Goal: Task Accomplishment & Management: Complete application form

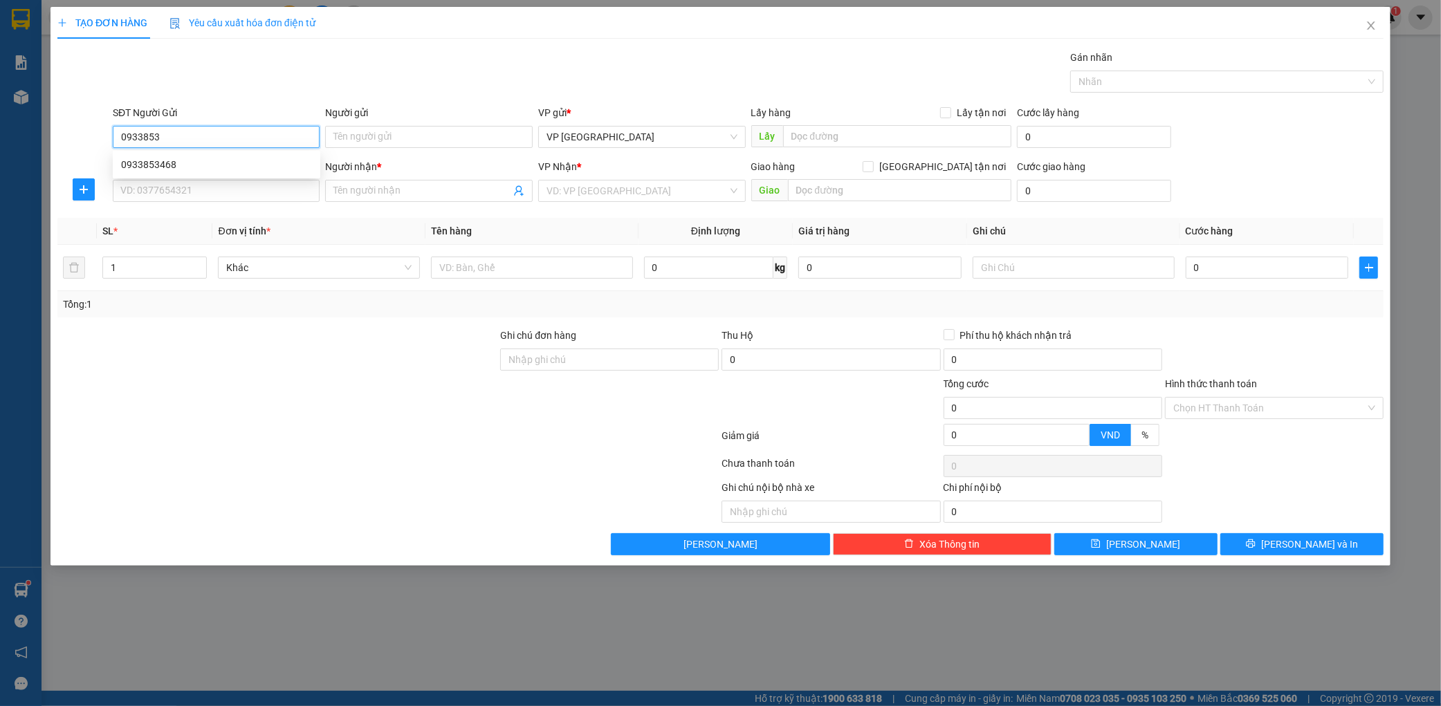
click at [230, 171] on div "0933853468" at bounding box center [216, 164] width 191 height 15
type input "0933853468"
click at [208, 194] on input "SĐT Người Nhận *" at bounding box center [217, 191] width 208 height 22
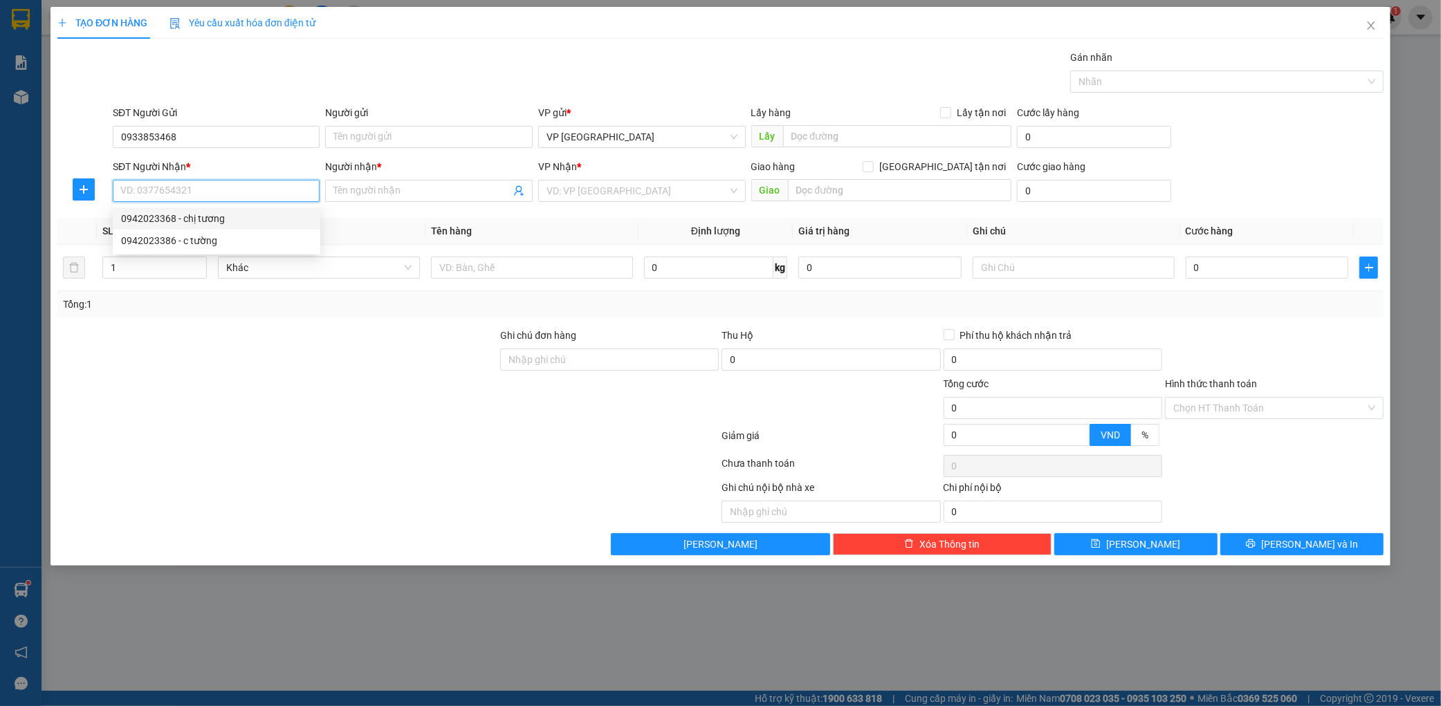
click at [222, 219] on div "0942023368 - chị tương" at bounding box center [216, 218] width 191 height 15
type input "0942023368"
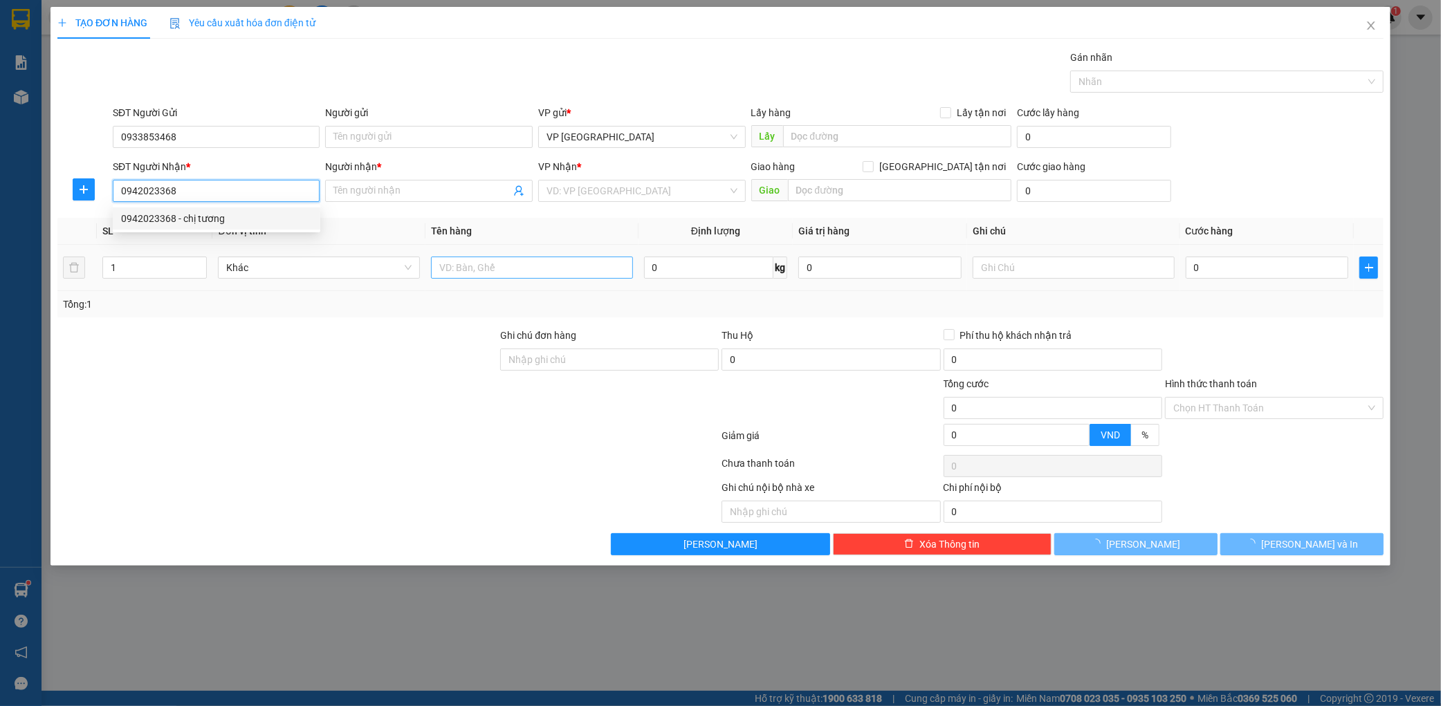
type input "chị tương"
type input "[GEOGRAPHIC_DATA]"
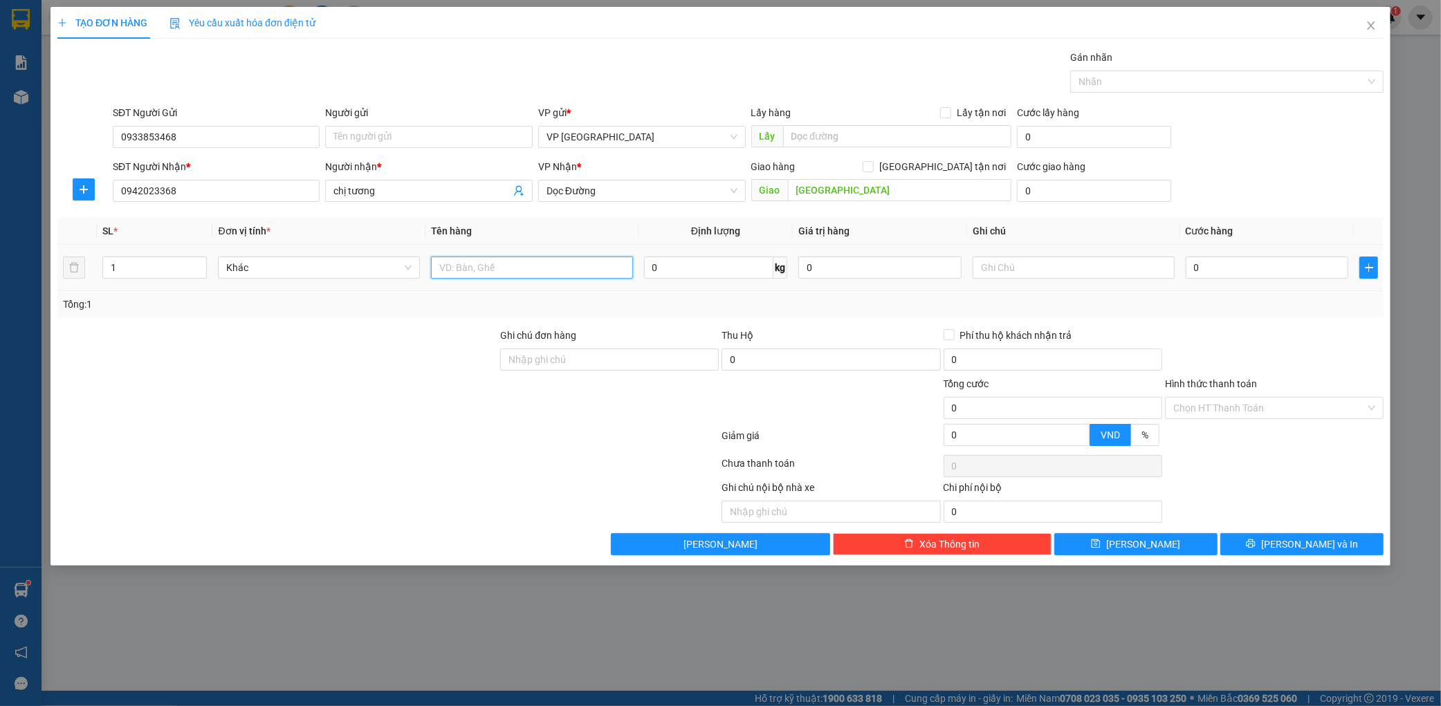
click at [452, 263] on input "text" at bounding box center [532, 268] width 202 height 22
type input "1 xốp"
click at [1209, 281] on div "0" at bounding box center [1267, 268] width 163 height 28
type input "001"
type input "1"
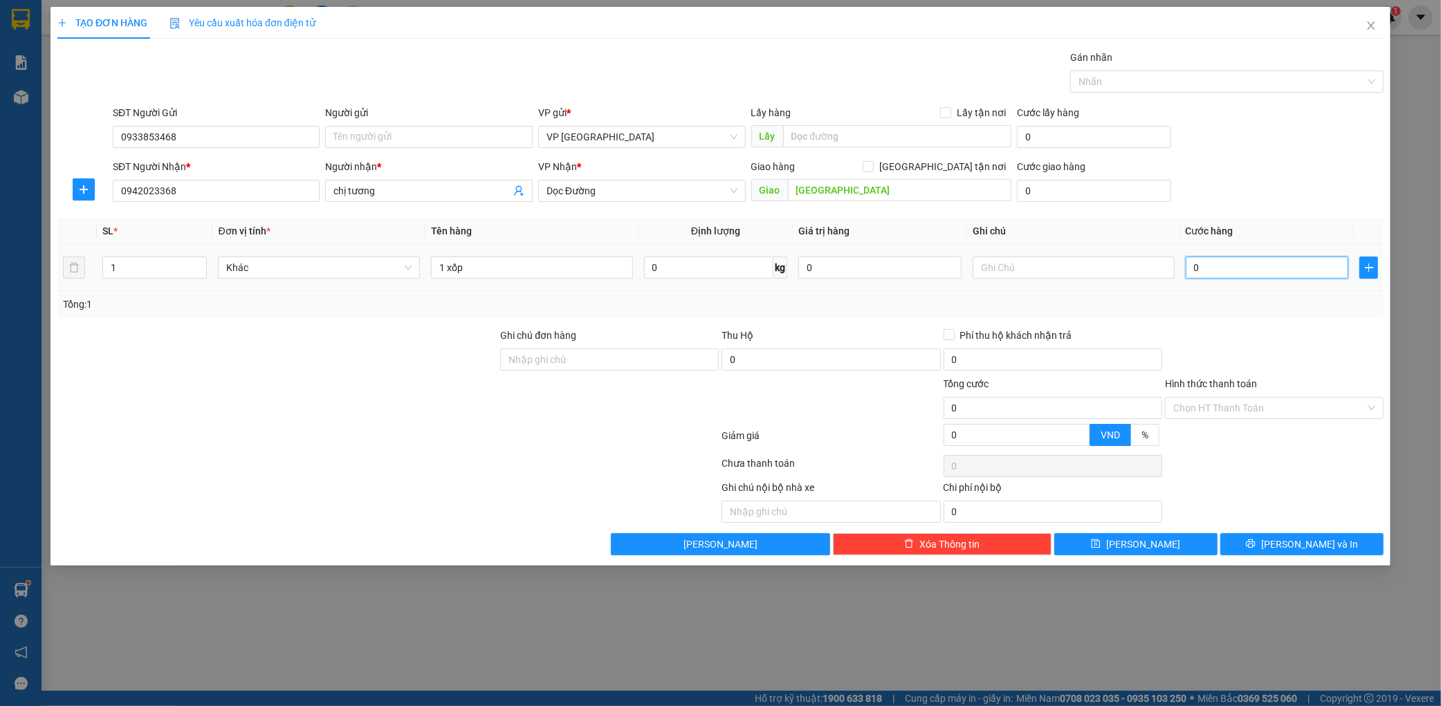
type input "1"
type input "0.012"
type input "12"
type input "00.120"
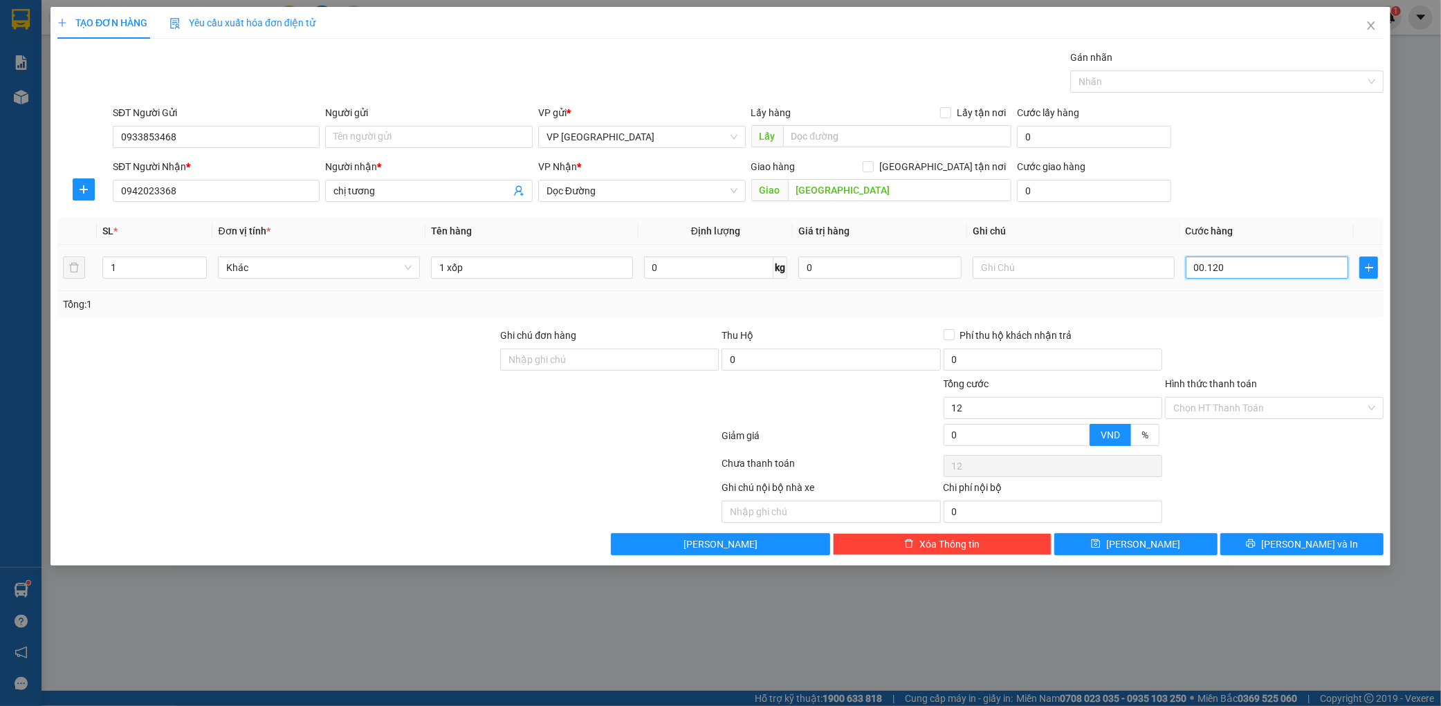
type input "120"
type input "0.001.200"
type input "1.200"
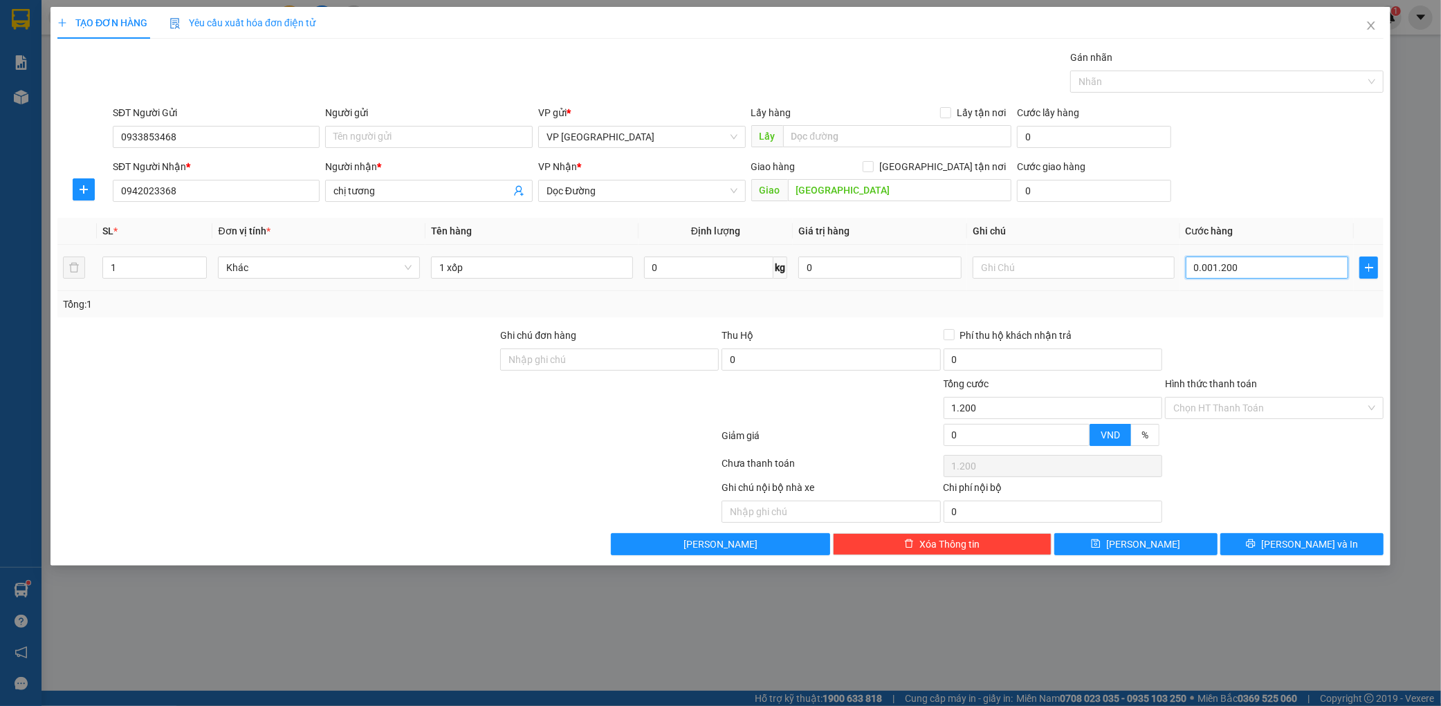
type input "000.012.000"
type input "12.000"
type input "00.000.120.000"
type input "120.000"
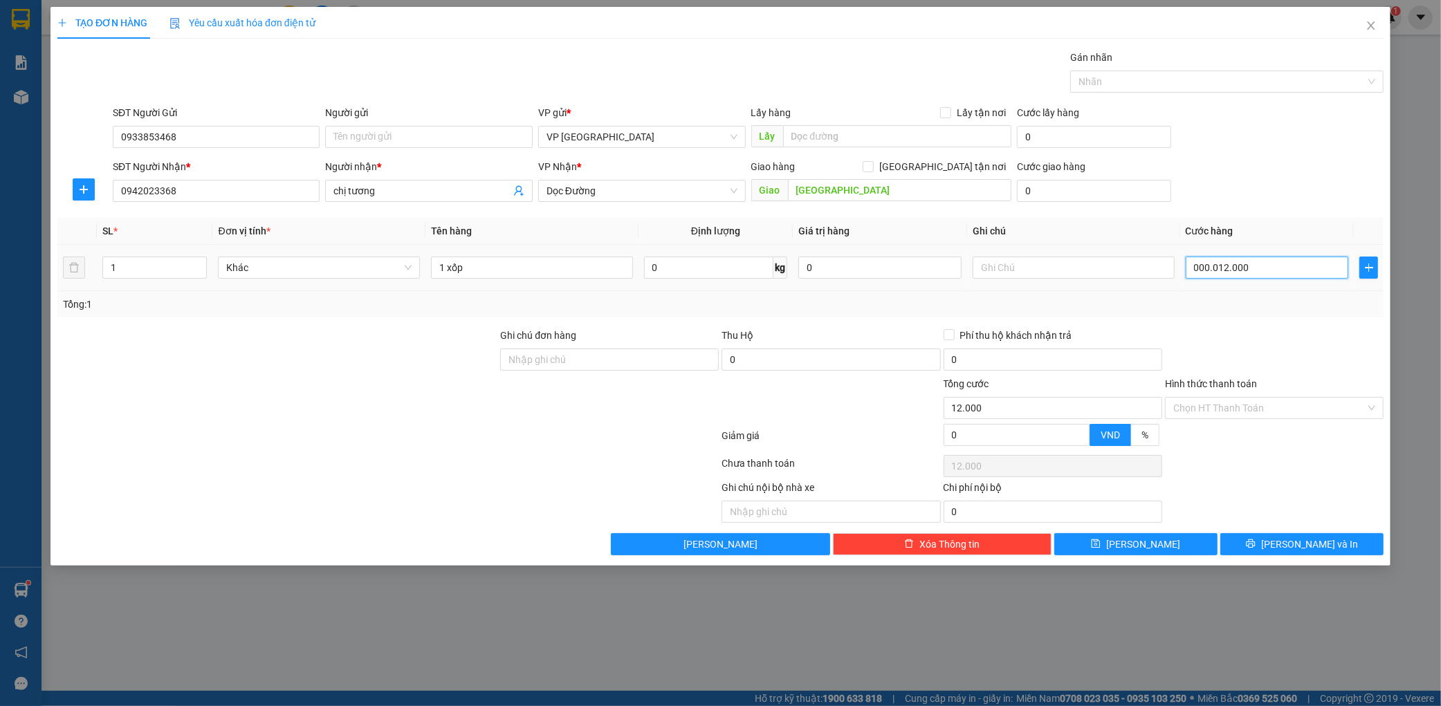
type input "120.000"
click at [1294, 542] on span "[PERSON_NAME] và In" at bounding box center [1309, 544] width 97 height 15
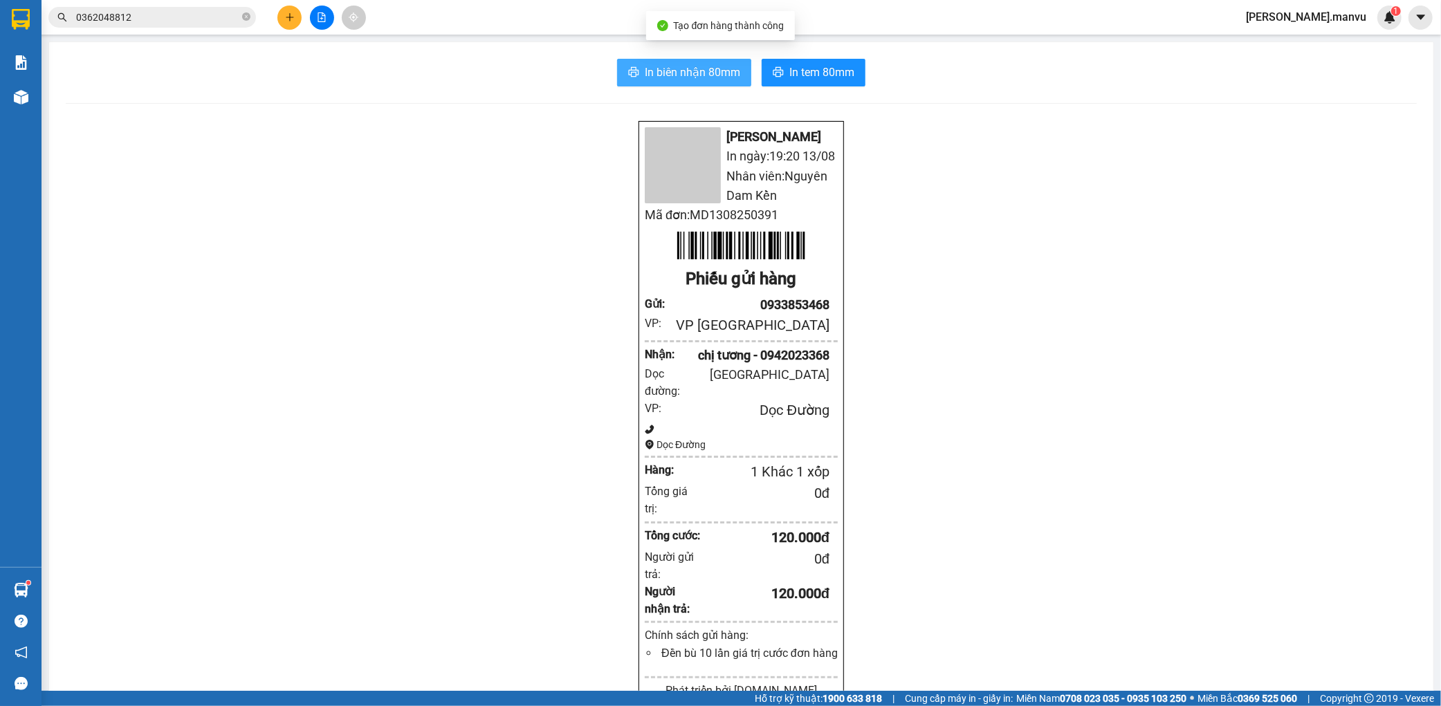
click at [736, 62] on button "In biên nhận 80mm" at bounding box center [684, 73] width 134 height 28
click at [292, 12] on icon "plus" at bounding box center [290, 17] width 10 height 10
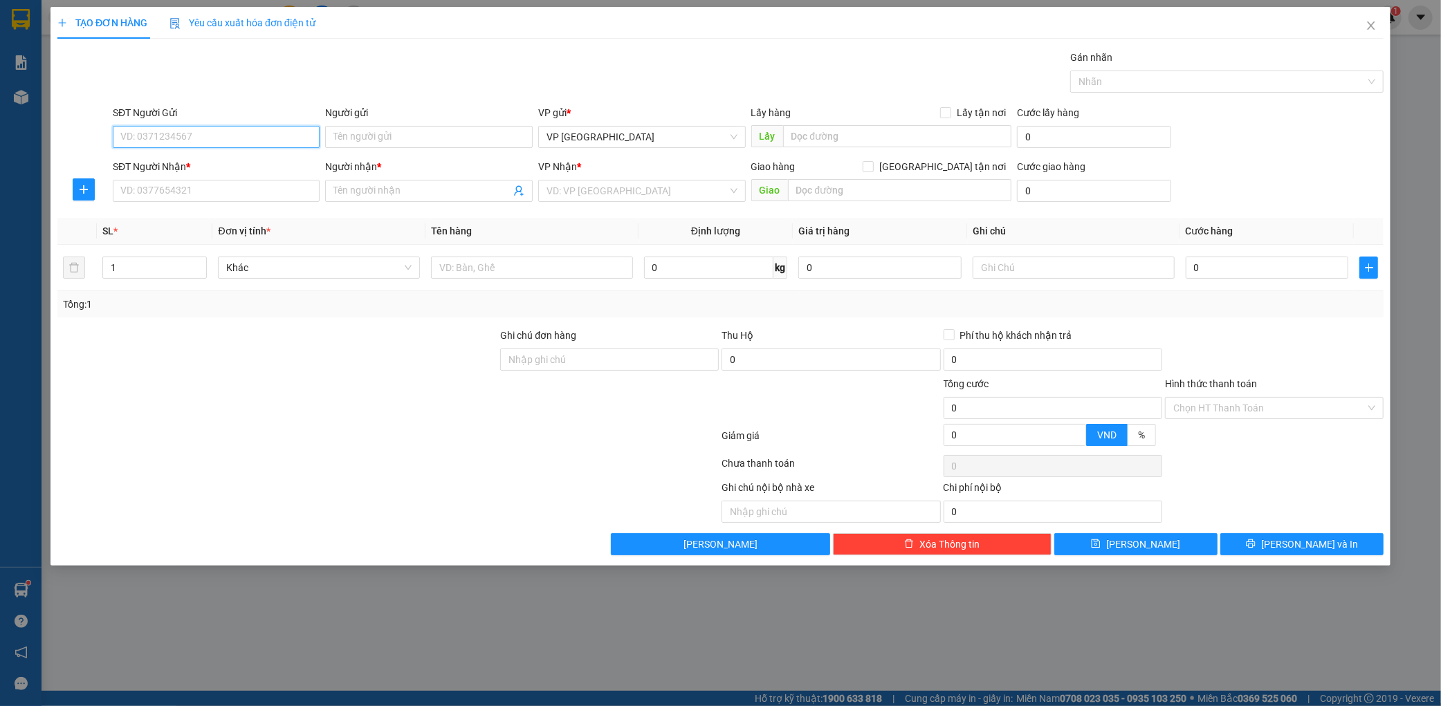
click at [146, 144] on input "SĐT Người Gửi" at bounding box center [217, 137] width 208 height 22
click at [217, 167] on div "0963879995" at bounding box center [216, 164] width 191 height 15
type input "0963879995"
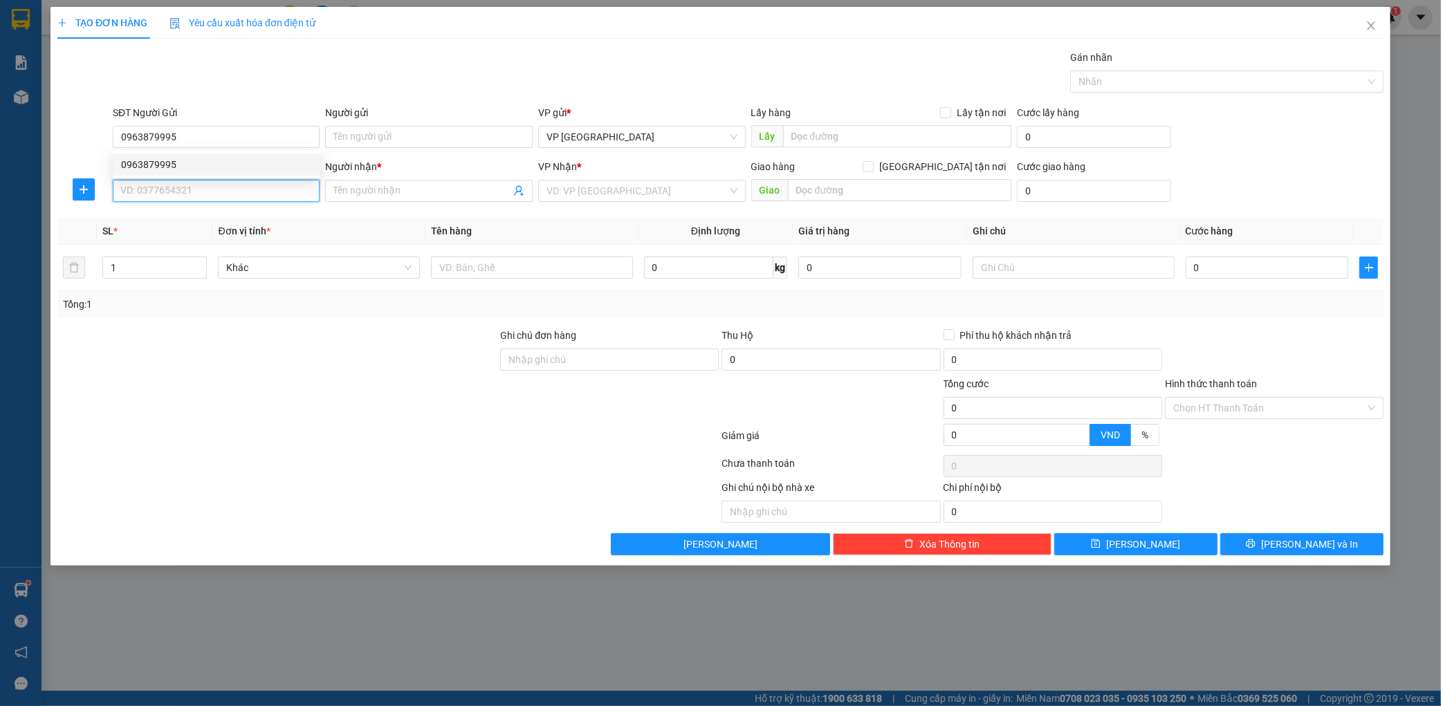
click at [208, 194] on input "SĐT Người Nhận *" at bounding box center [217, 191] width 208 height 22
click at [231, 217] on div "0338387777 - khánh" at bounding box center [216, 218] width 191 height 15
type input "0338387777"
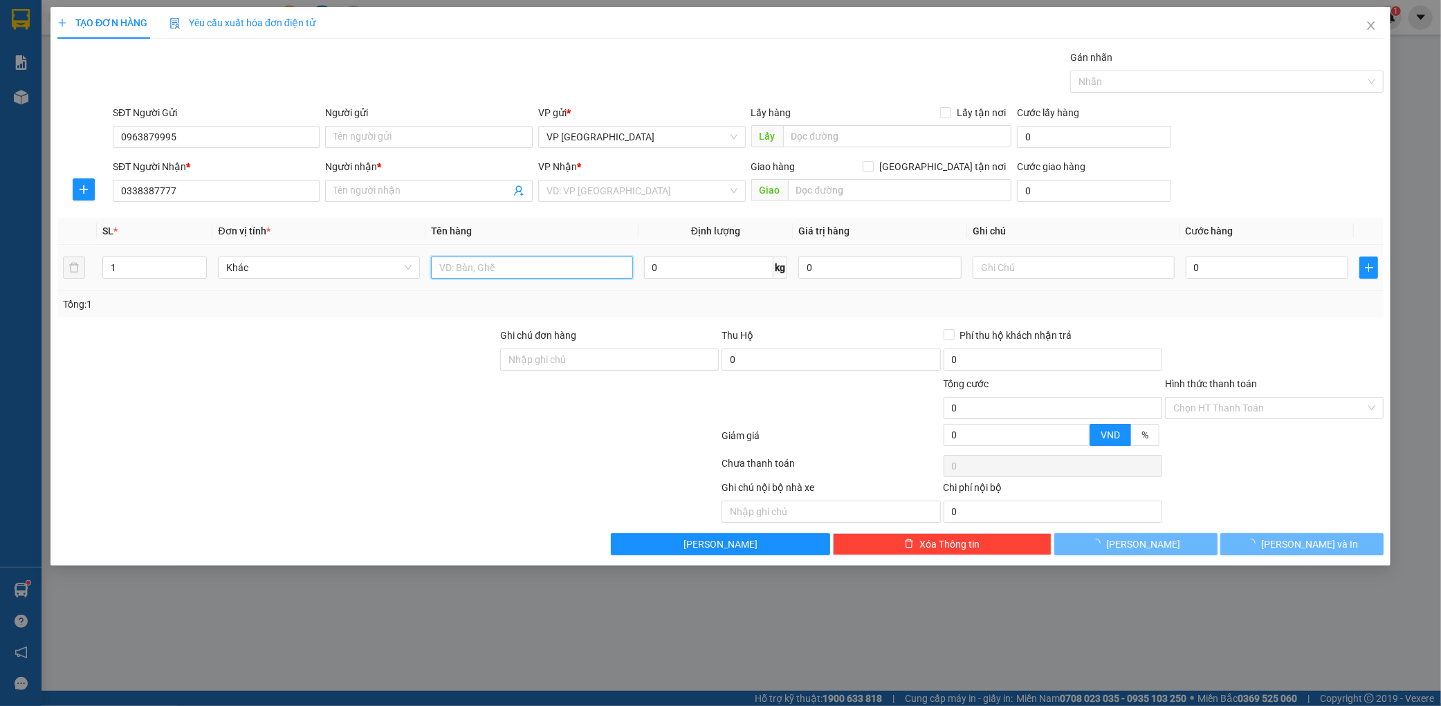
click at [443, 264] on input "text" at bounding box center [532, 268] width 202 height 22
type input "khánh"
type input "kỳ liên"
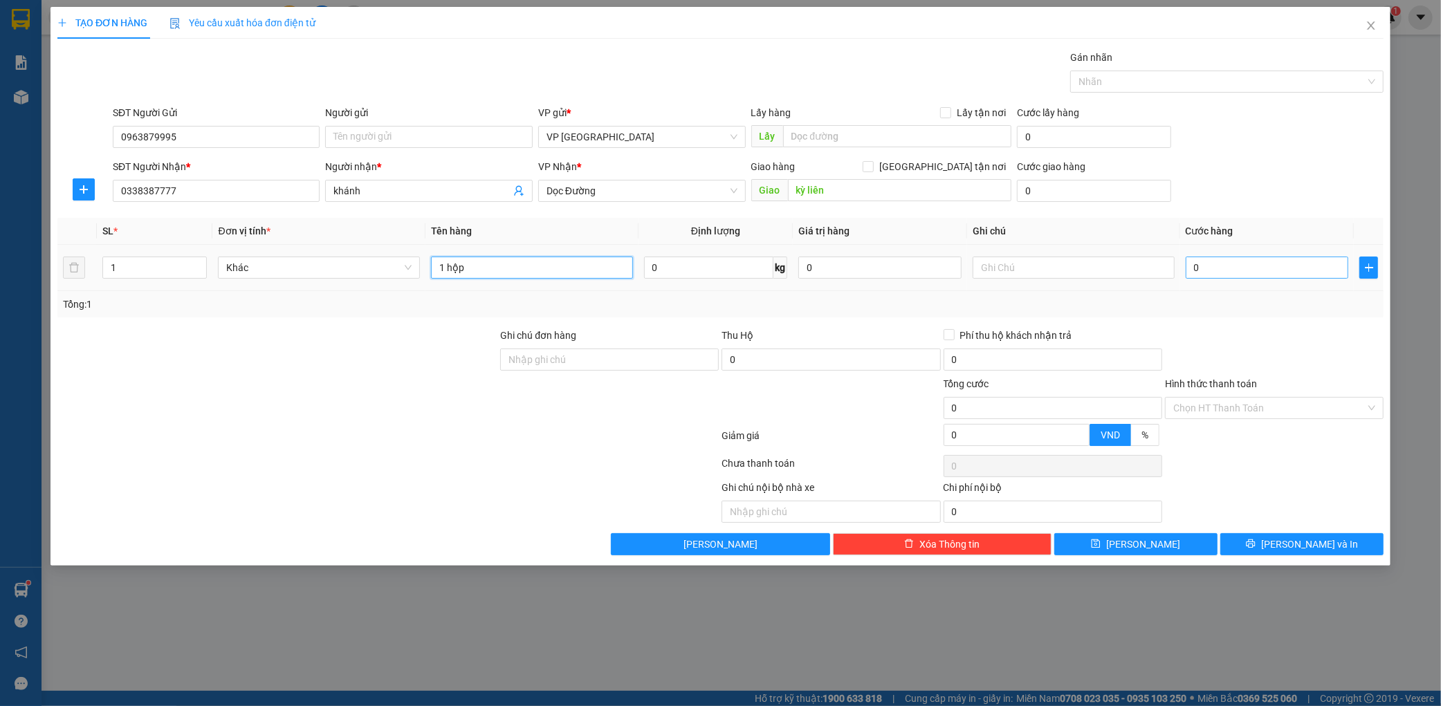
type input "1 hộp"
click at [1225, 266] on input "0" at bounding box center [1267, 268] width 163 height 22
type input "005"
type input "5"
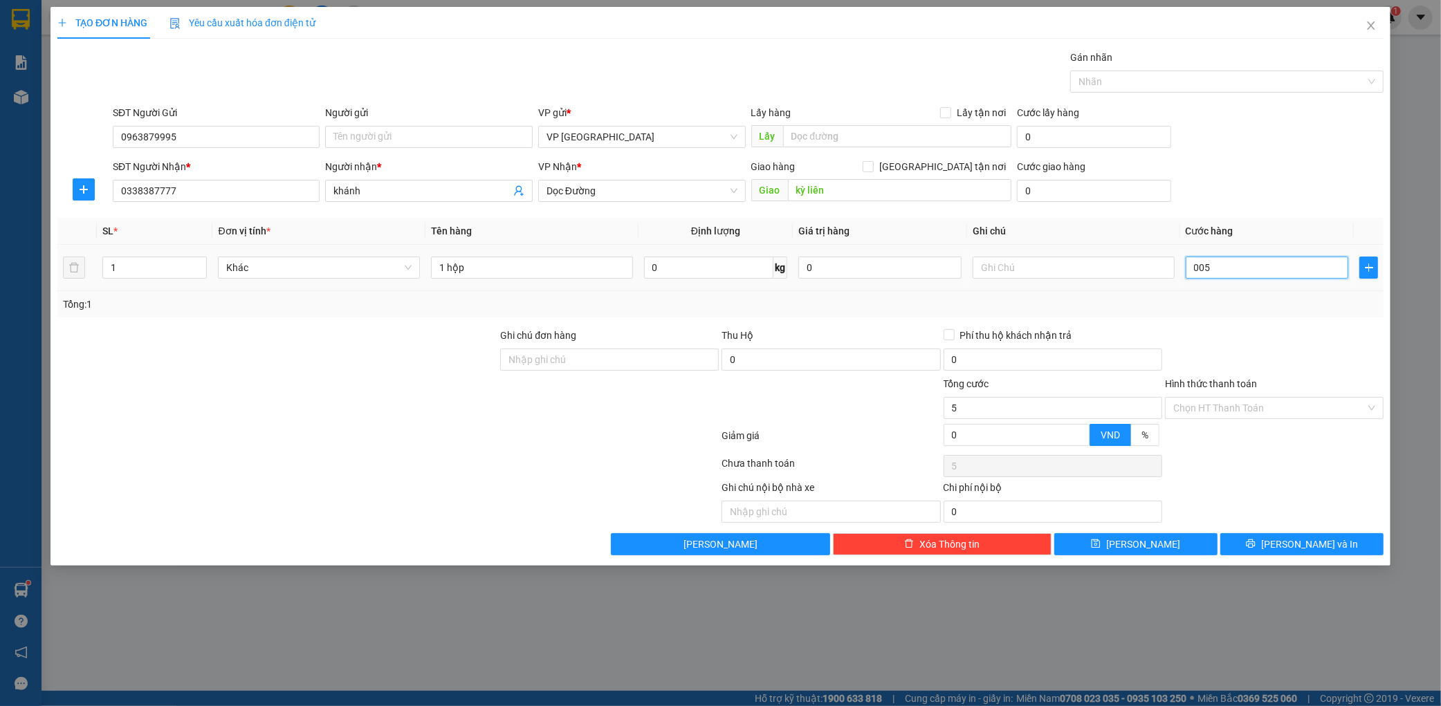
type input "0.050"
type input "50"
type input "00.500"
type input "500"
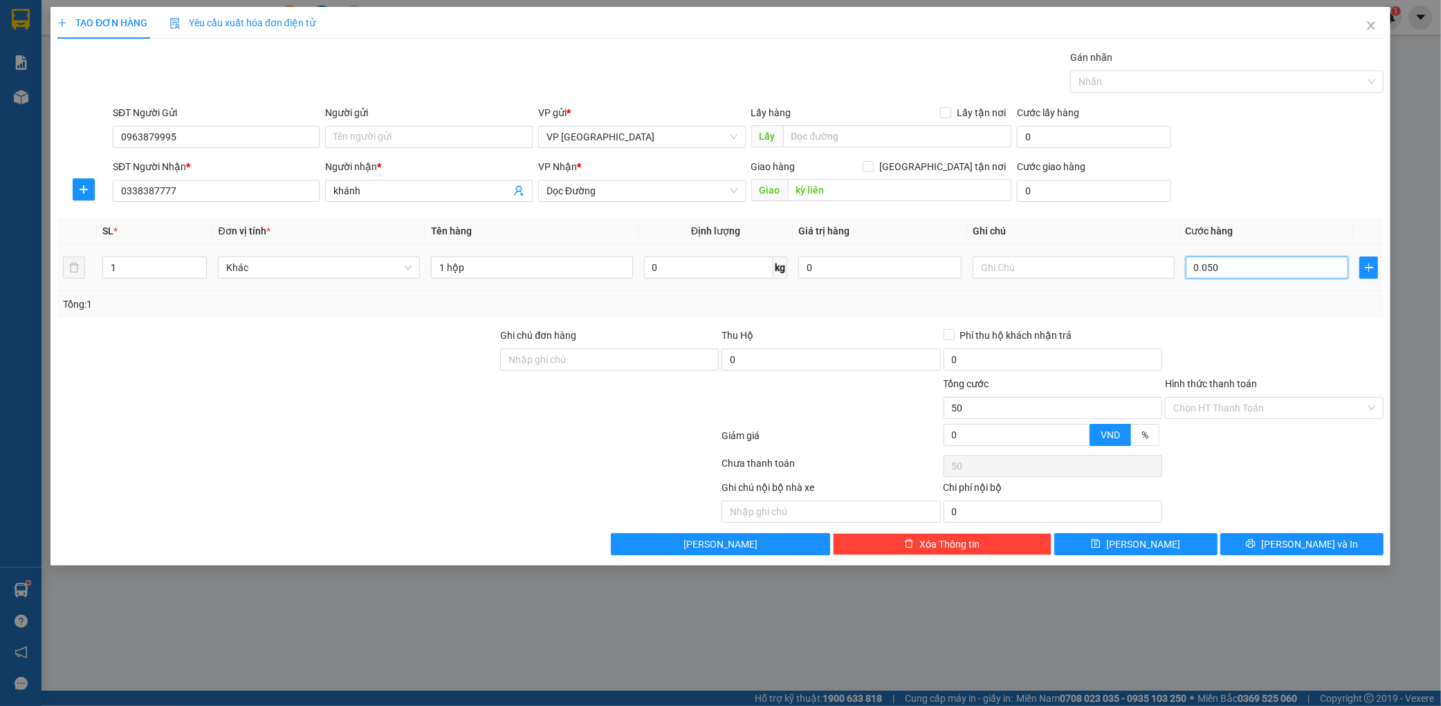
type input "500"
type input "0.005.000"
type input "5.000"
type input "000.050.000"
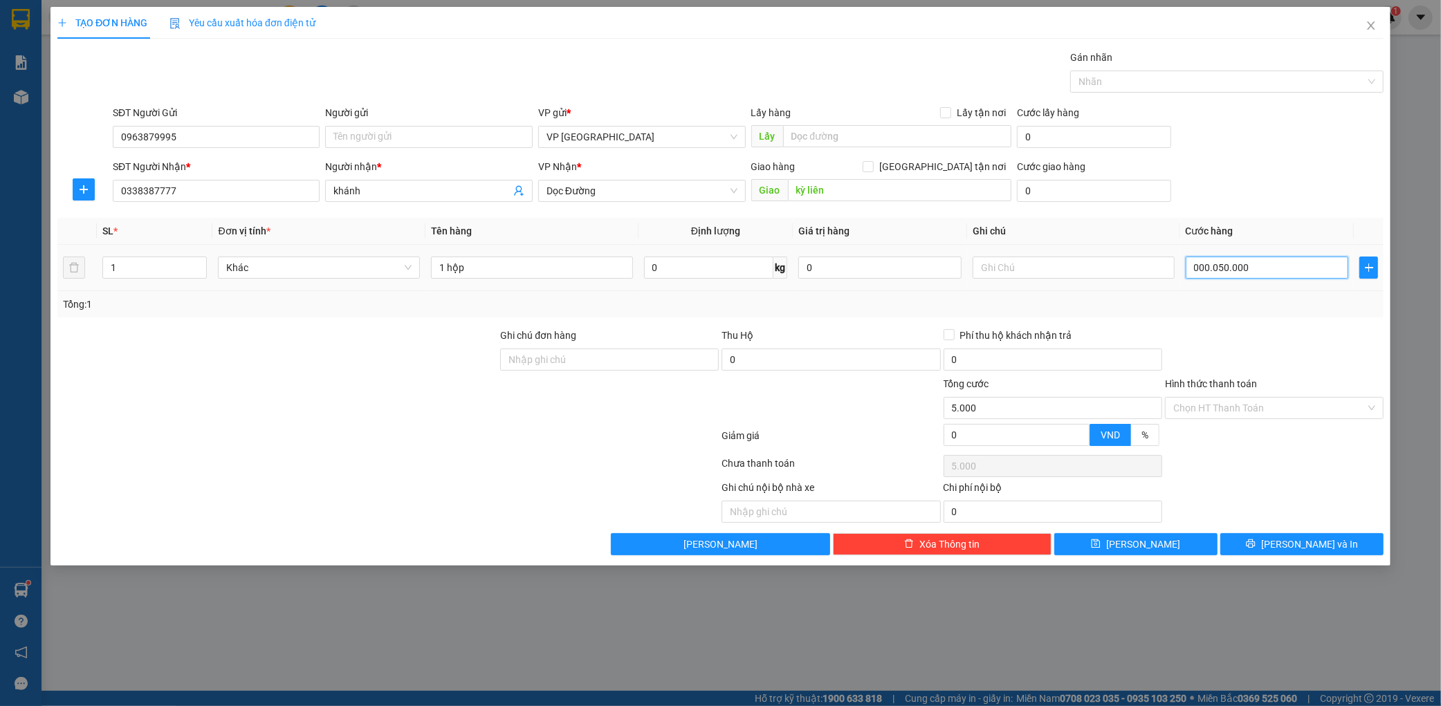
type input "50.000"
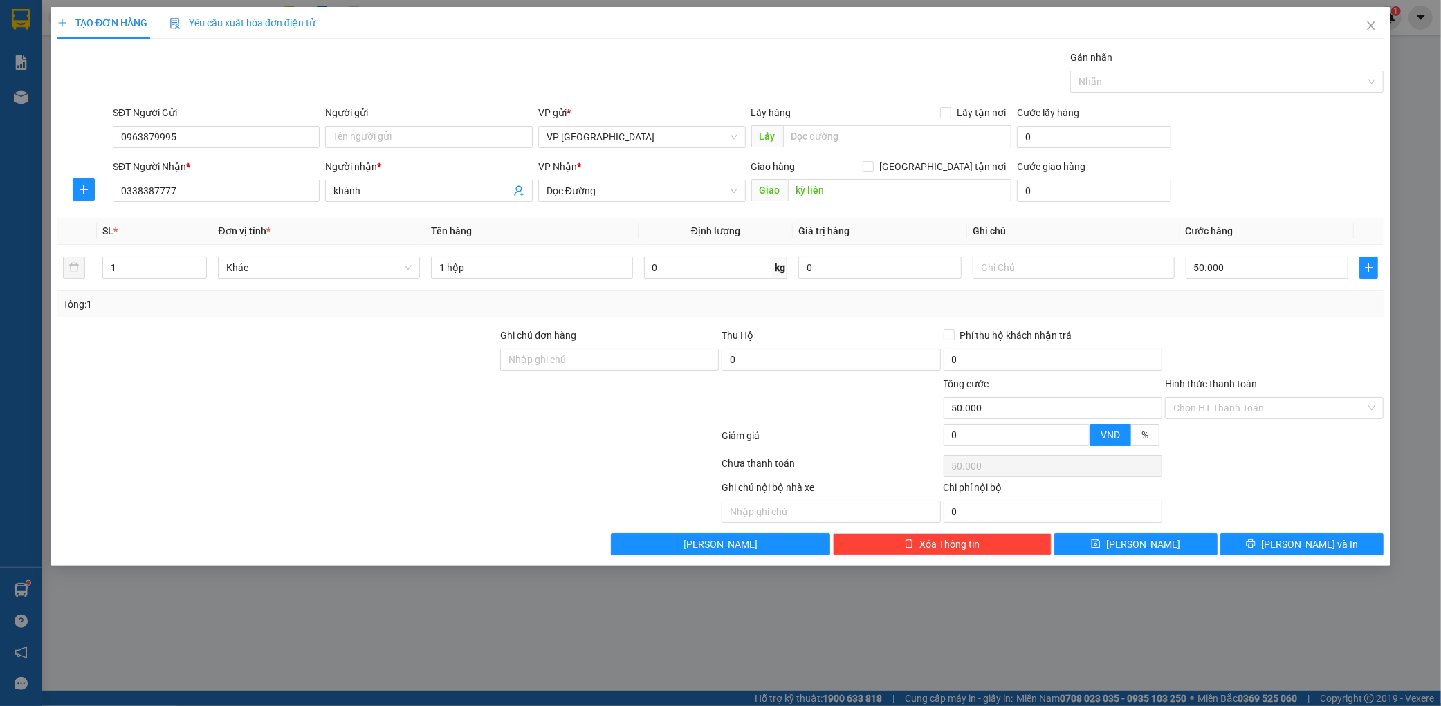
click at [1279, 559] on div "TẠO ĐƠN HÀNG Yêu cầu xuất hóa đơn điện tử Transit Pickup Surcharge Ids Transit …" at bounding box center [721, 286] width 1340 height 559
click at [1256, 549] on icon "printer" at bounding box center [1251, 544] width 10 height 10
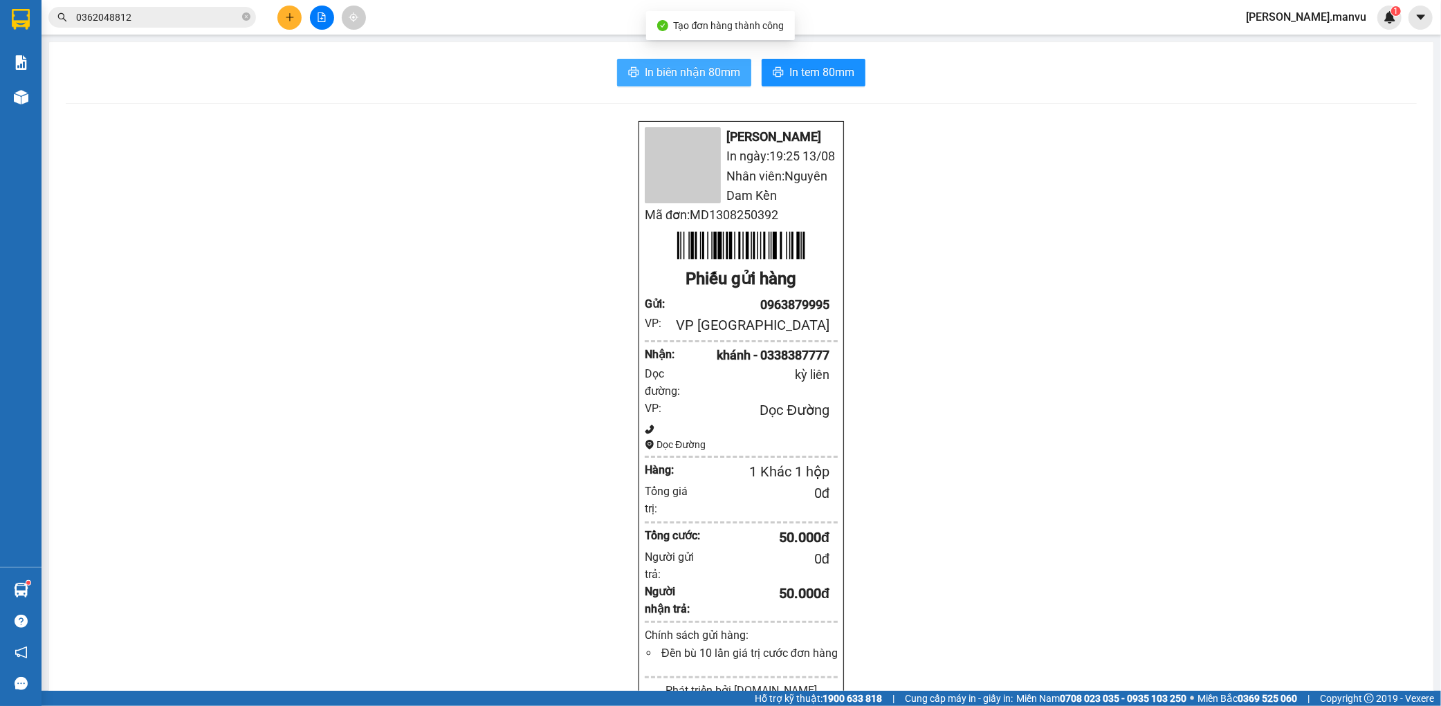
click at [663, 59] on button "In biên nhận 80mm" at bounding box center [684, 73] width 134 height 28
click at [663, 62] on button "In biên nhận 80mm" at bounding box center [684, 73] width 134 height 28
click at [173, 17] on input "0362048812" at bounding box center [157, 17] width 163 height 15
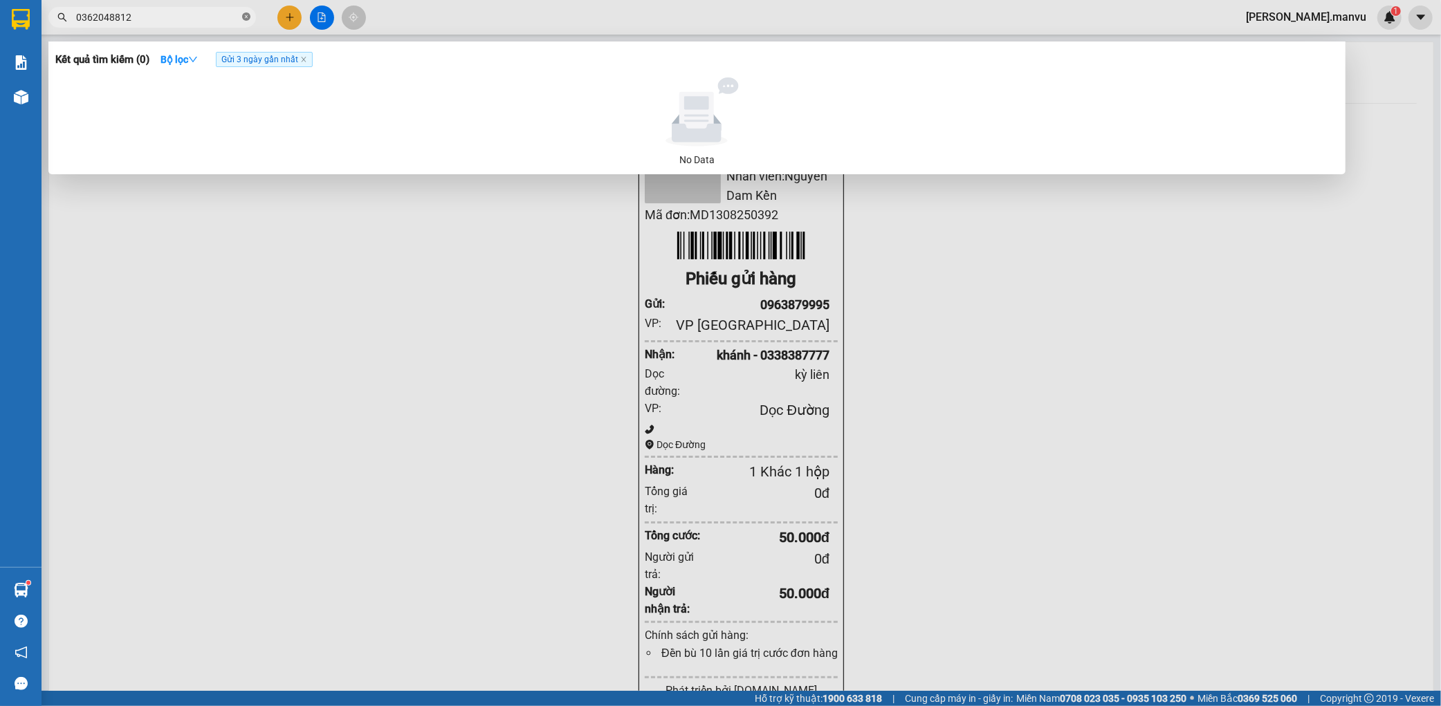
click at [245, 19] on icon "close-circle" at bounding box center [246, 16] width 8 height 8
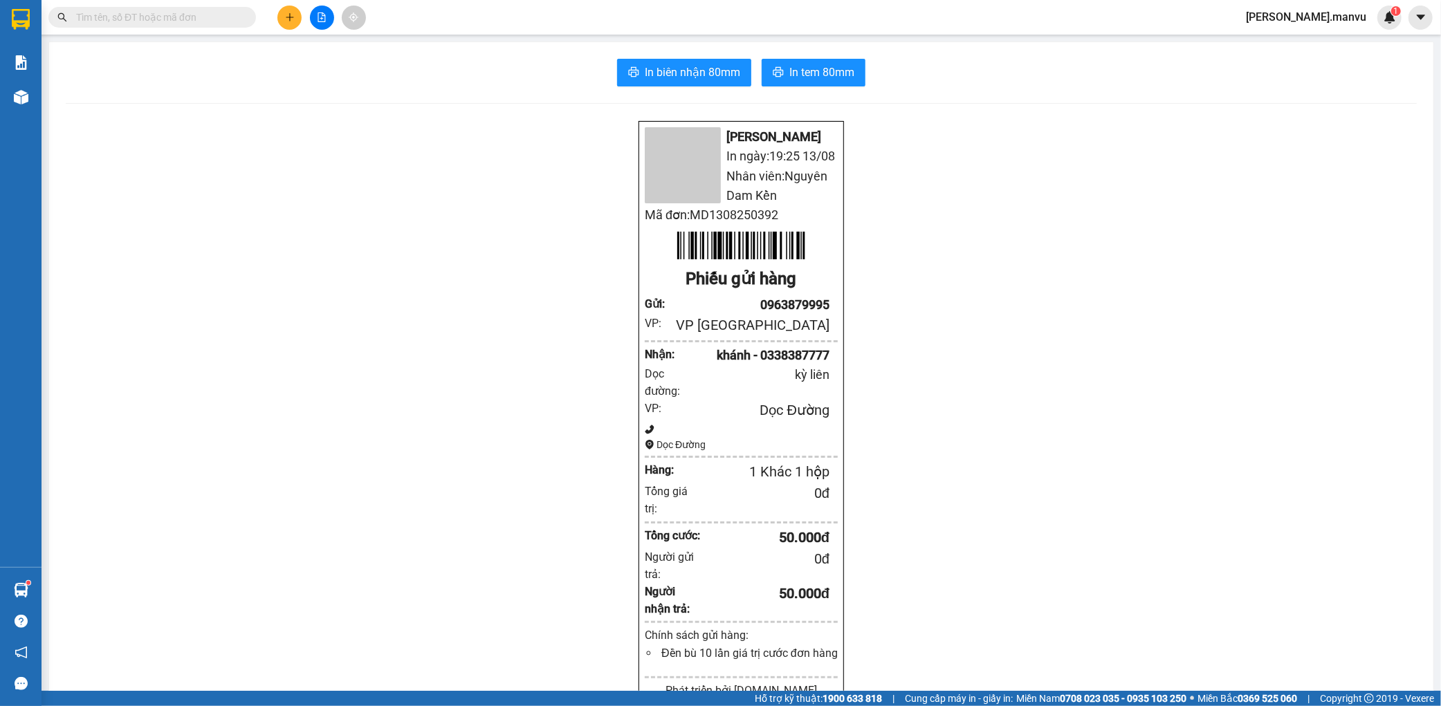
click at [270, 154] on div "Mận Vũ In ngày: 19:25 [DATE] Nhân viên: Nguyên Dam Kền Mã đơn: MD1308250392 Phi…" at bounding box center [741, 587] width 1351 height 934
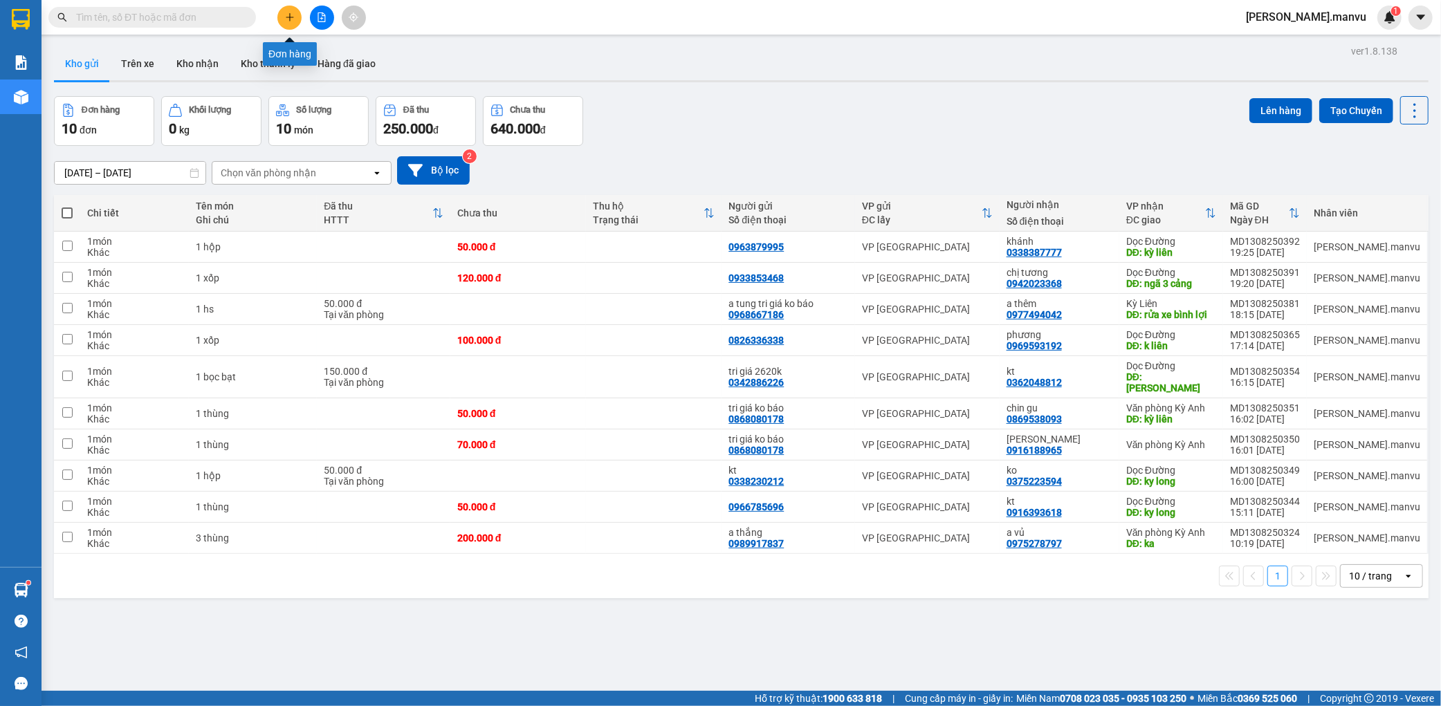
click at [319, 12] on icon "file-add" at bounding box center [322, 17] width 8 height 10
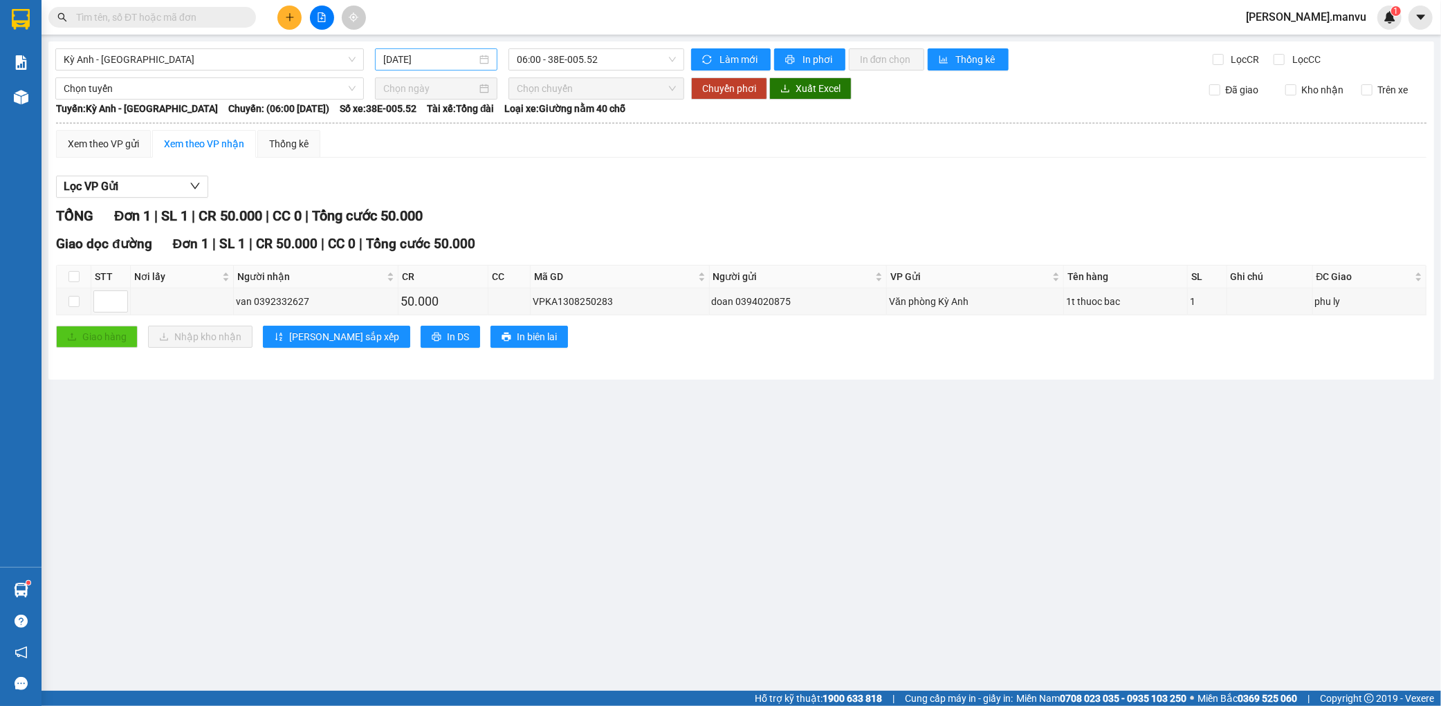
click at [397, 54] on input "[DATE]" at bounding box center [429, 59] width 93 height 15
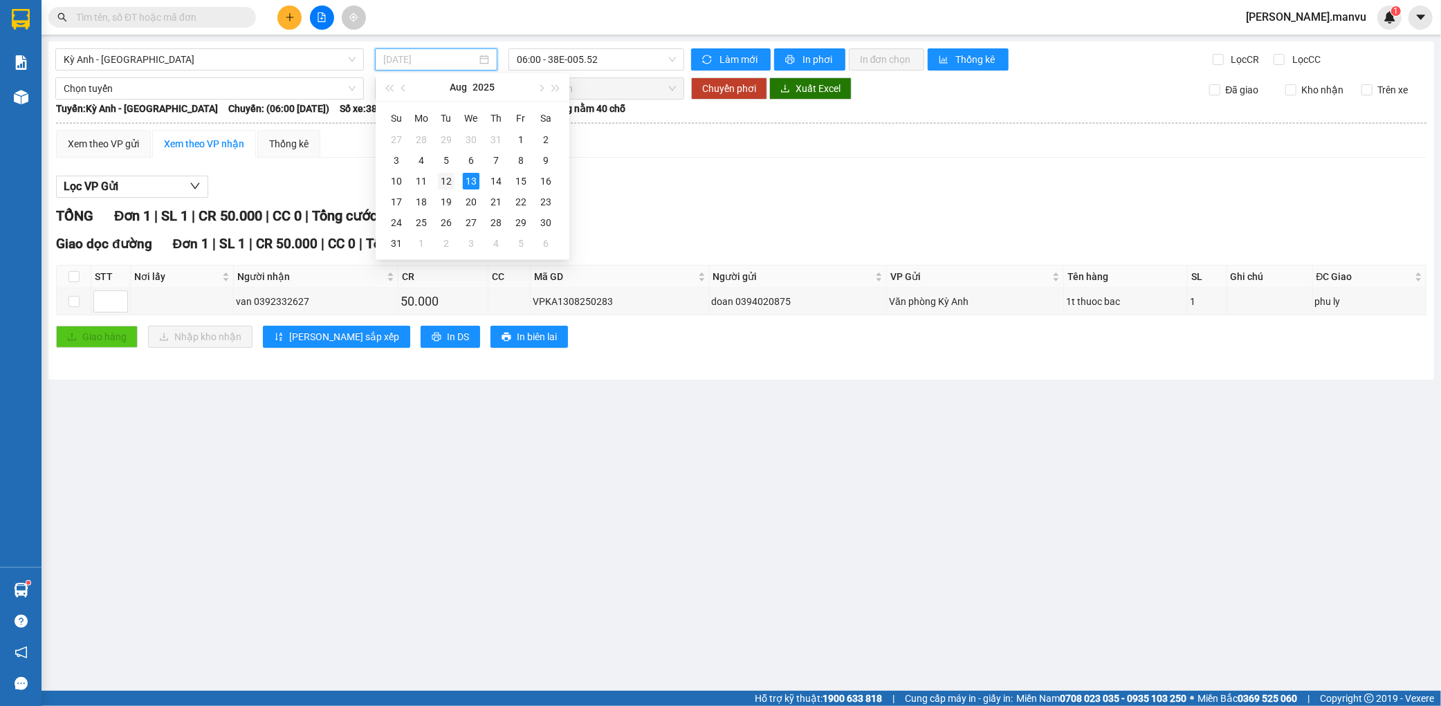
click at [450, 183] on div "12" at bounding box center [446, 181] width 17 height 17
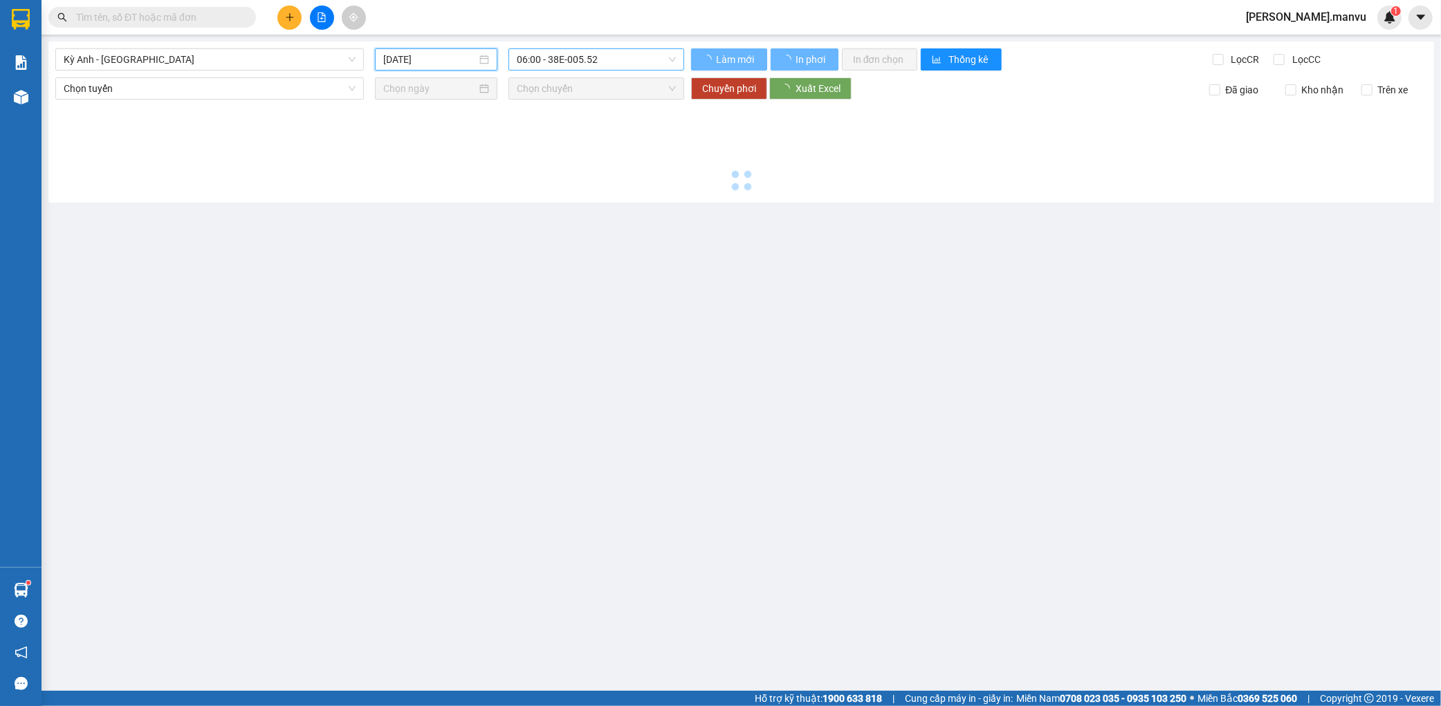
type input "[DATE]"
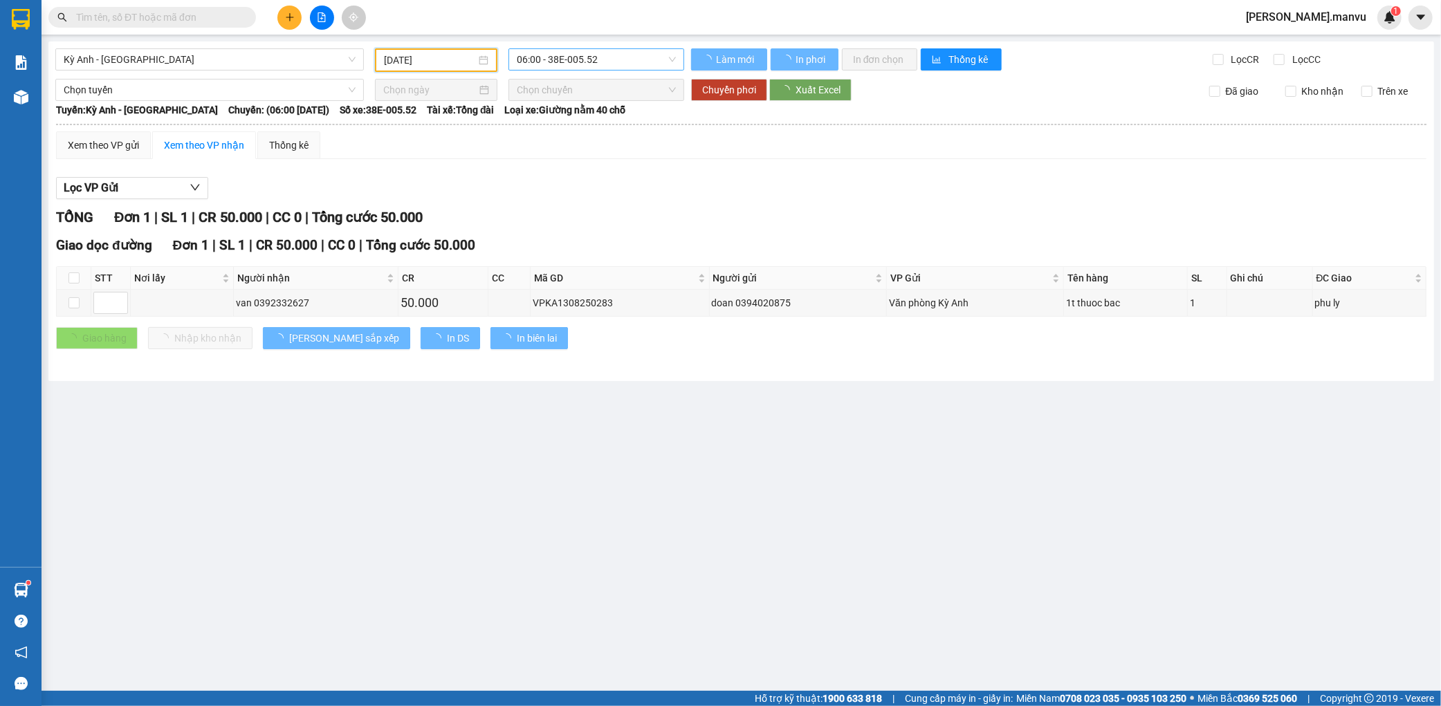
click at [597, 61] on span "06:00 - 38E-005.52" at bounding box center [596, 59] width 159 height 21
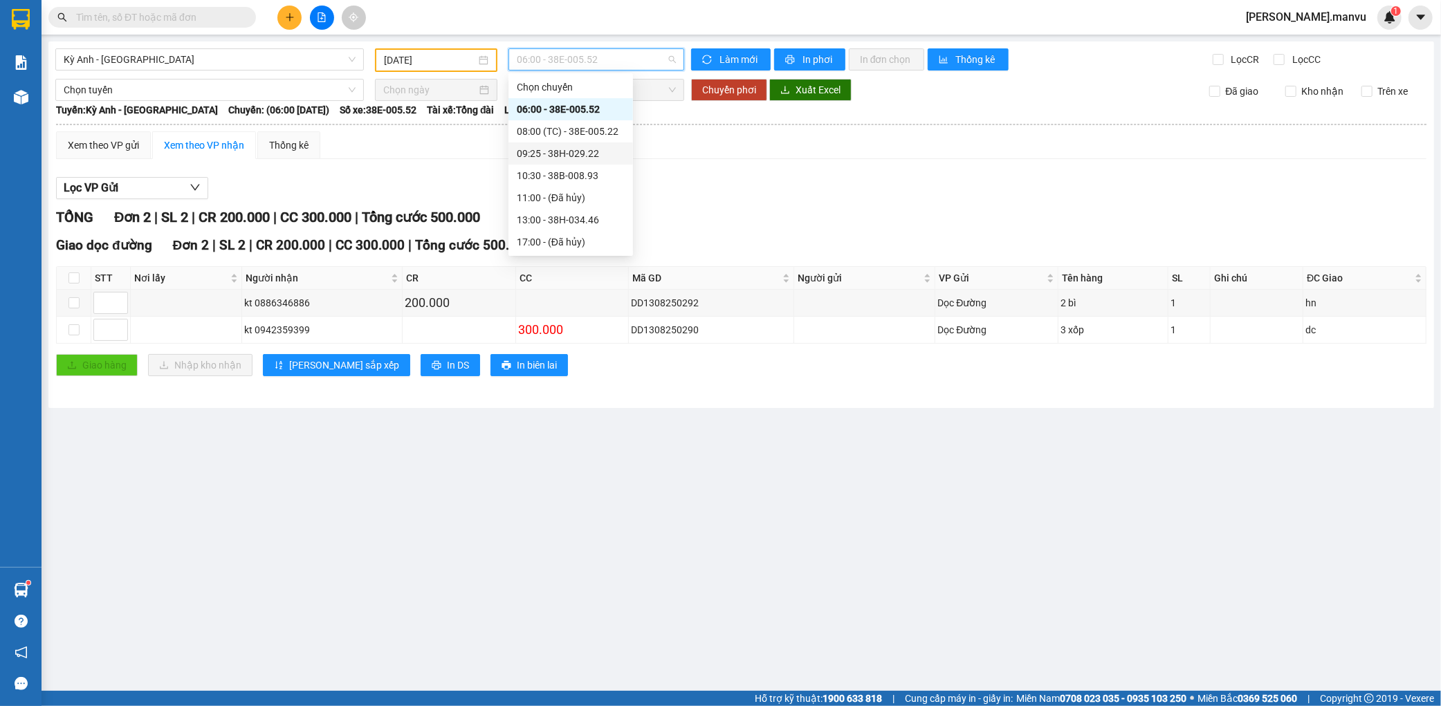
click at [562, 152] on div "09:25 - 38H-029.22" at bounding box center [571, 153] width 108 height 15
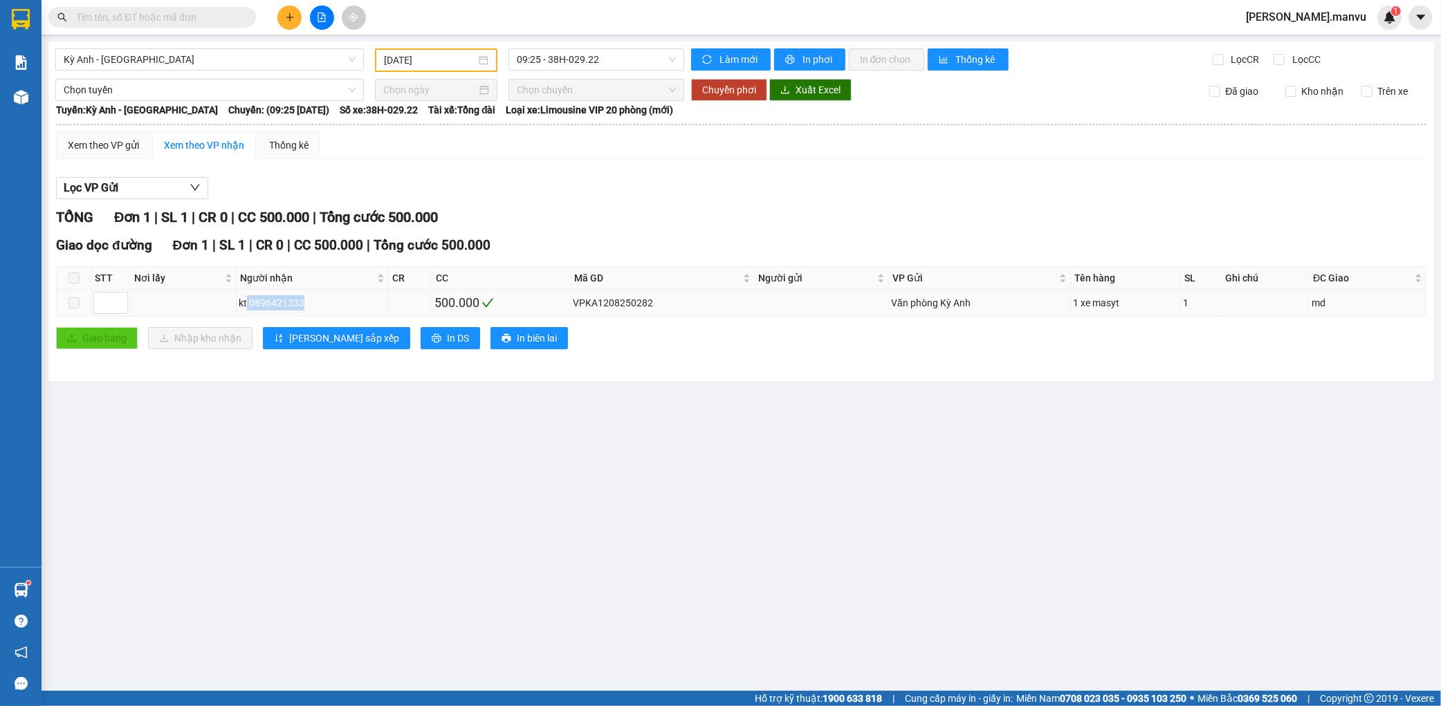
drag, startPoint x: 247, startPoint y: 306, endPoint x: 369, endPoint y: 303, distance: 122.5
click at [358, 306] on div "kt 0896421233" at bounding box center [312, 302] width 147 height 15
copy div "0896421233"
click at [111, 33] on div "Kết quả tìm kiếm ( 0 ) Bộ lọc Gửi 3 ngày gần nhất No Data nguyen.manvu 1" at bounding box center [720, 17] width 1441 height 35
click at [125, 19] on input "text" at bounding box center [157, 17] width 163 height 15
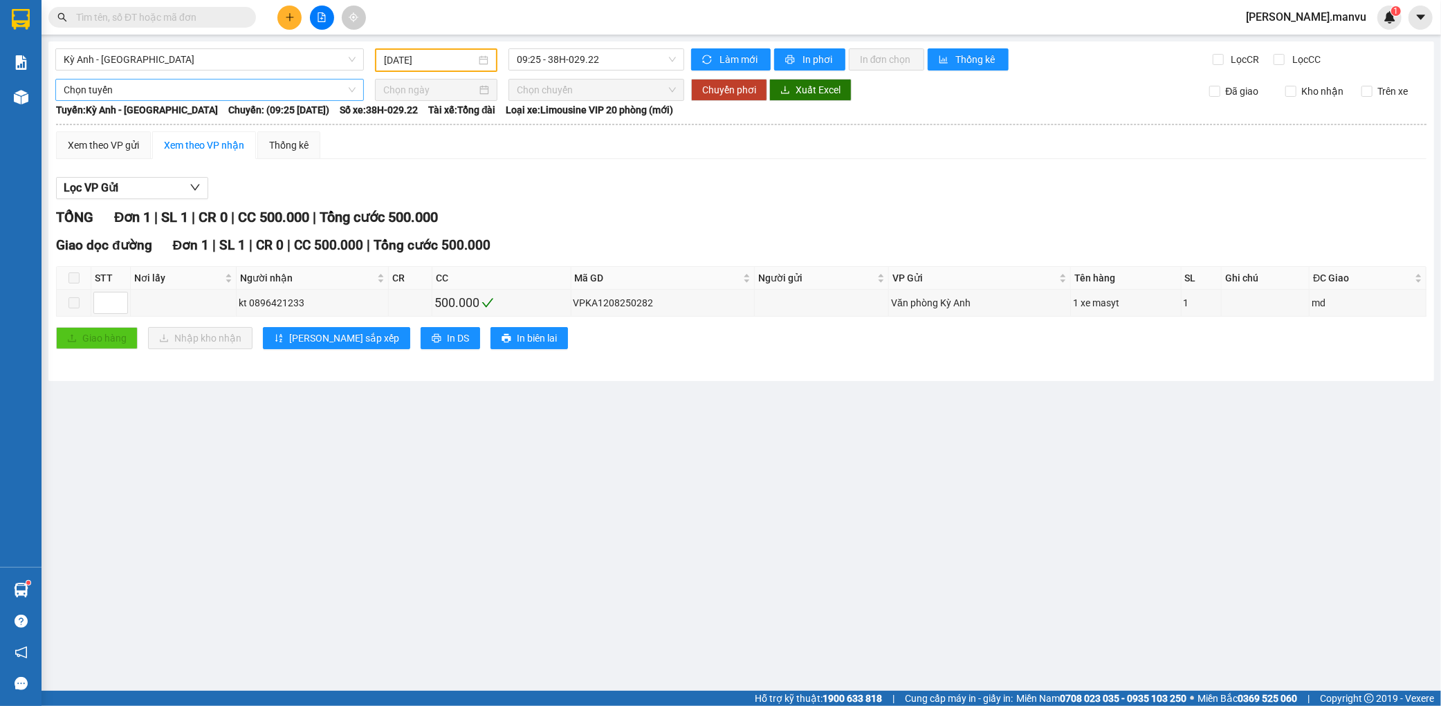
paste input "0896421233"
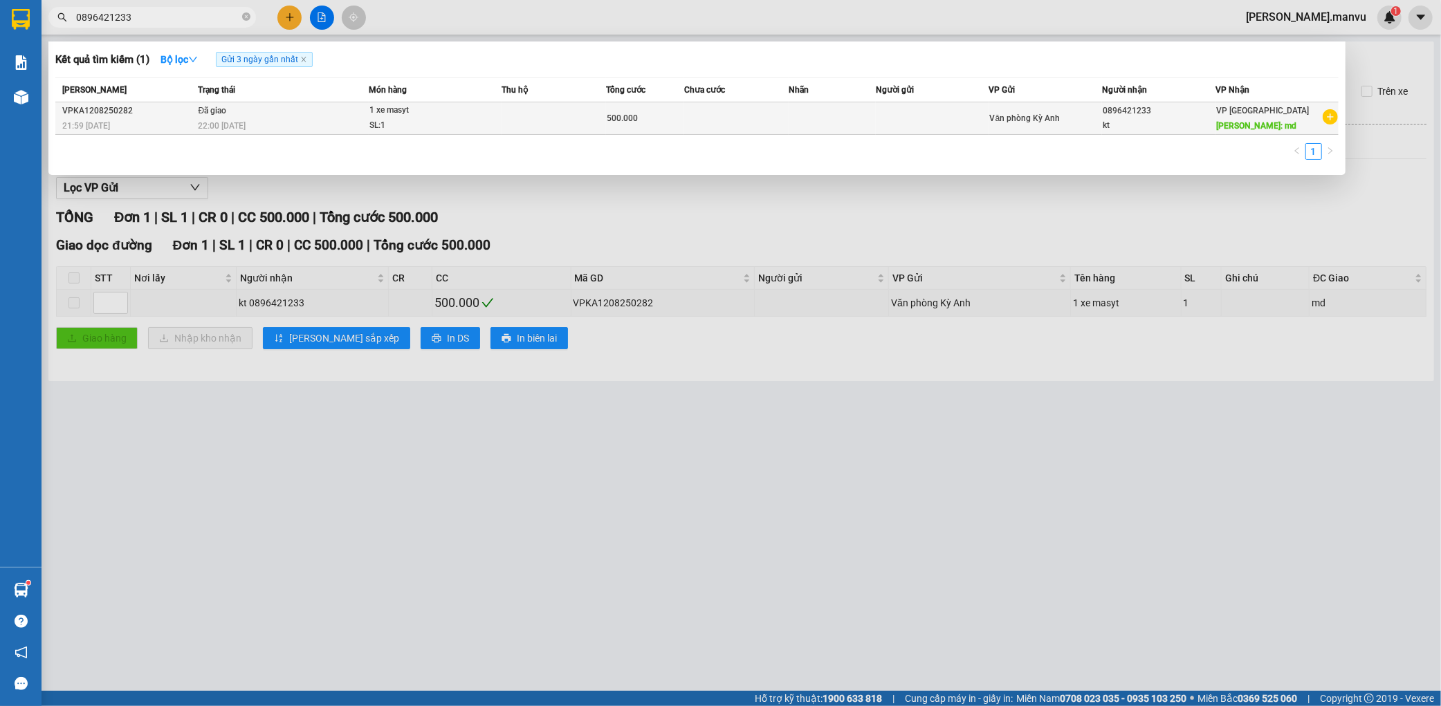
type input "0896421233"
click at [605, 128] on td at bounding box center [554, 118] width 104 height 33
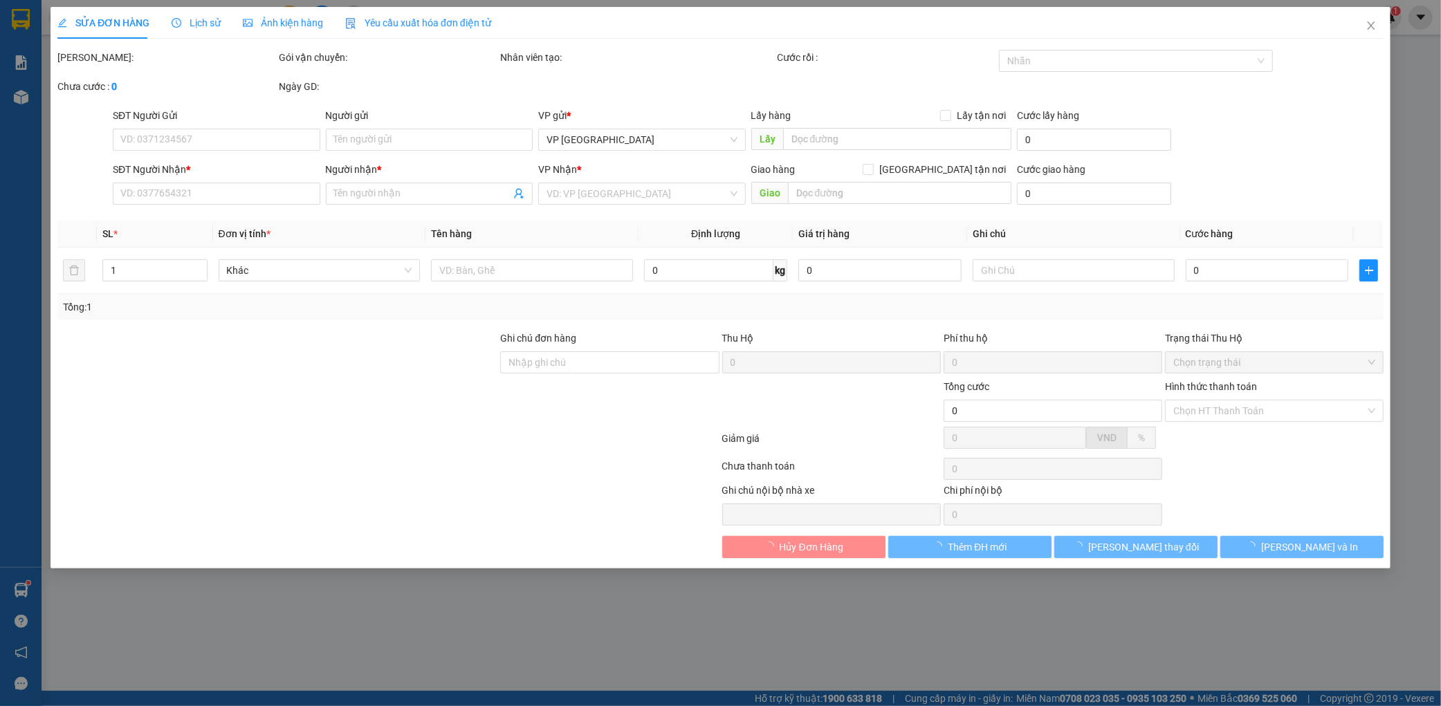
type input "0896421233"
type input "kt"
type input "md"
type input "500.000"
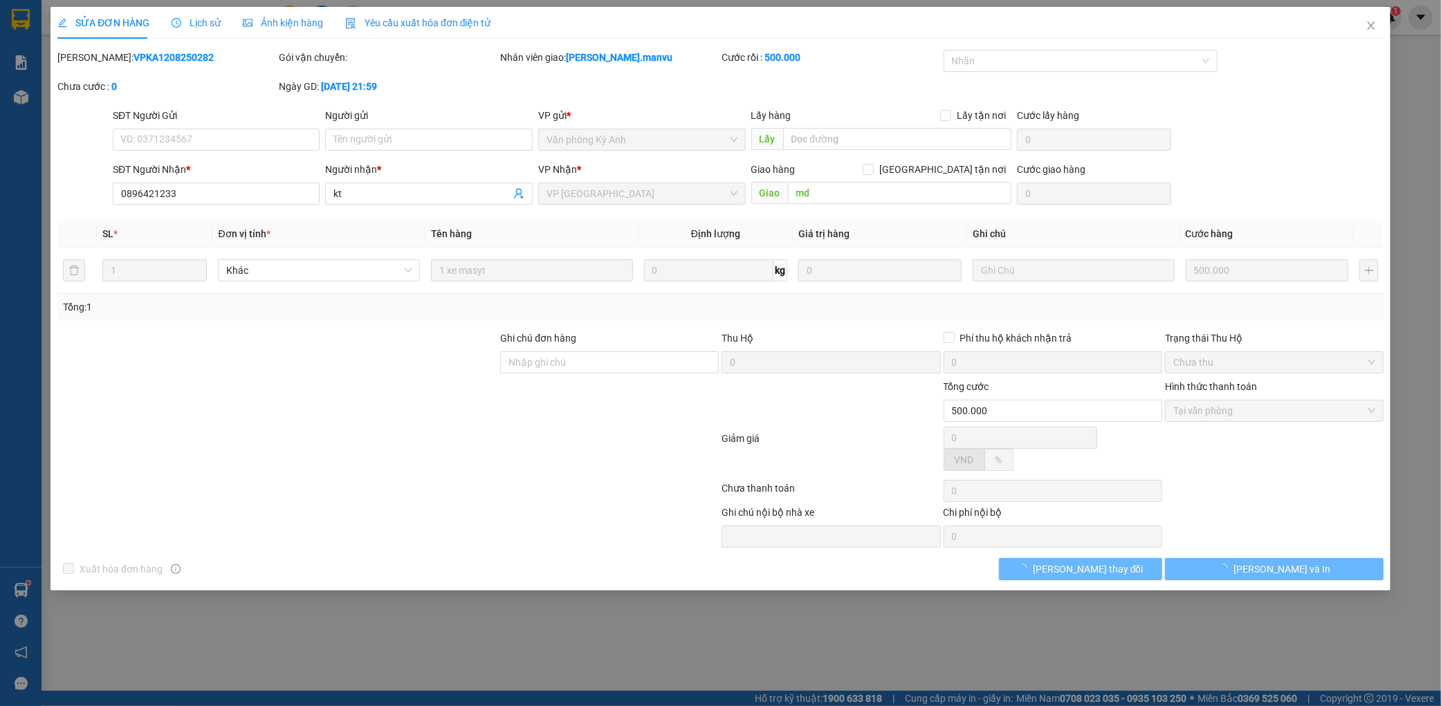
click at [189, 17] on span "Lịch sử" at bounding box center [196, 22] width 49 height 11
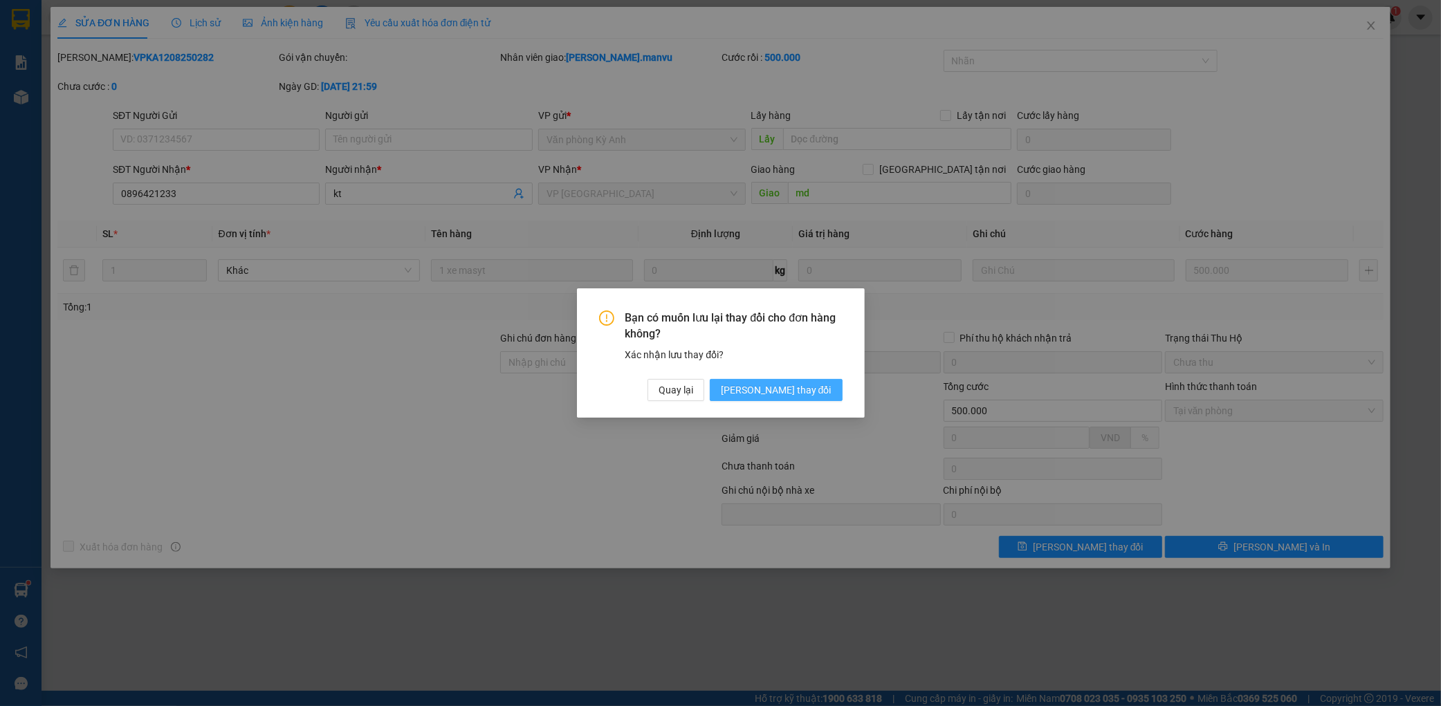
click at [826, 392] on span "[PERSON_NAME] thay đổi" at bounding box center [776, 390] width 111 height 15
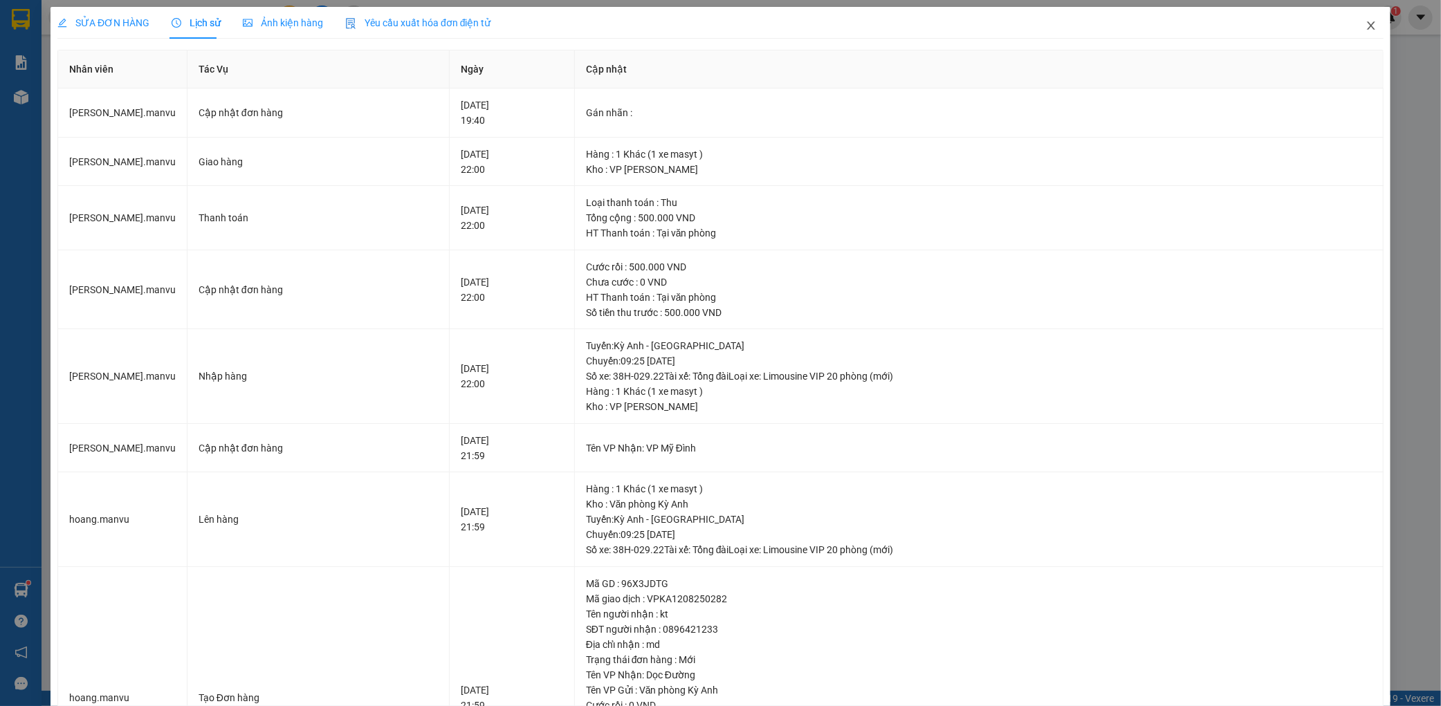
click at [1367, 26] on icon "close" at bounding box center [1371, 25] width 8 height 8
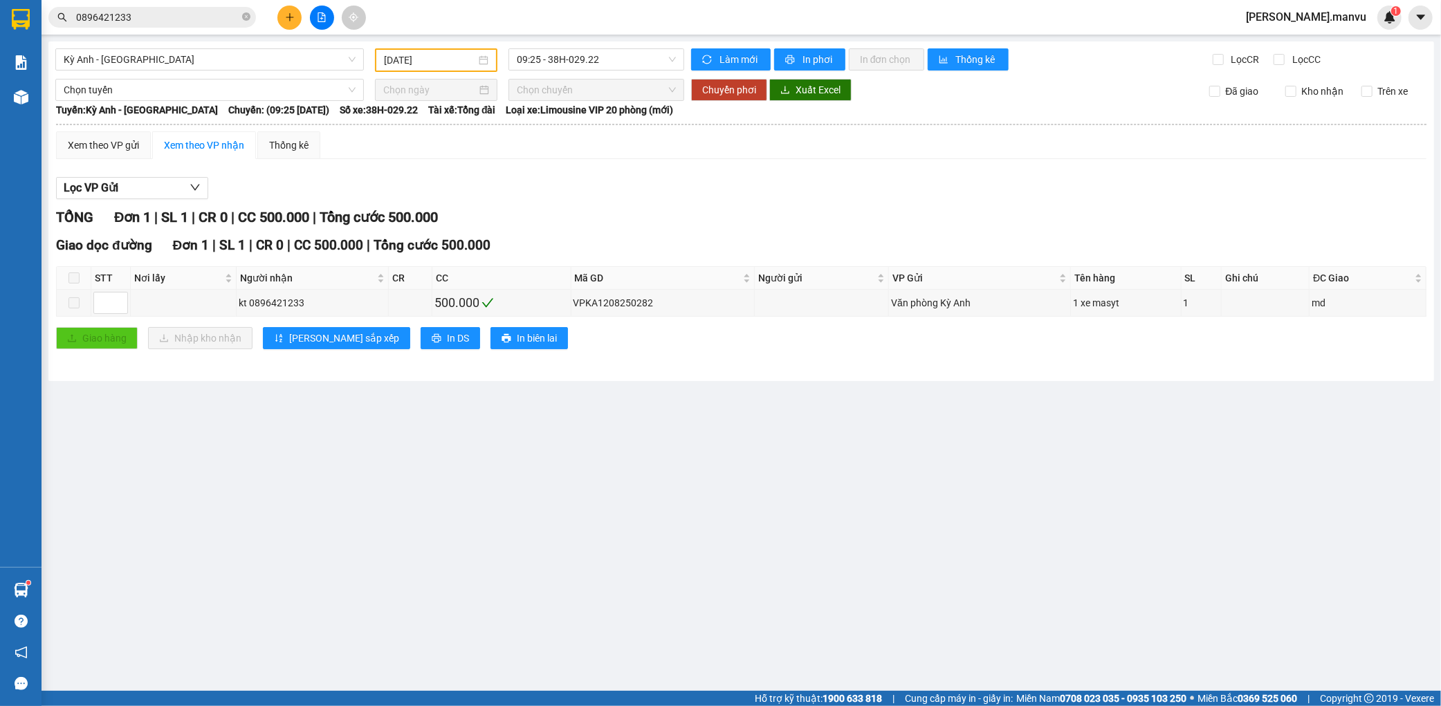
click at [284, 12] on button at bounding box center [289, 18] width 24 height 24
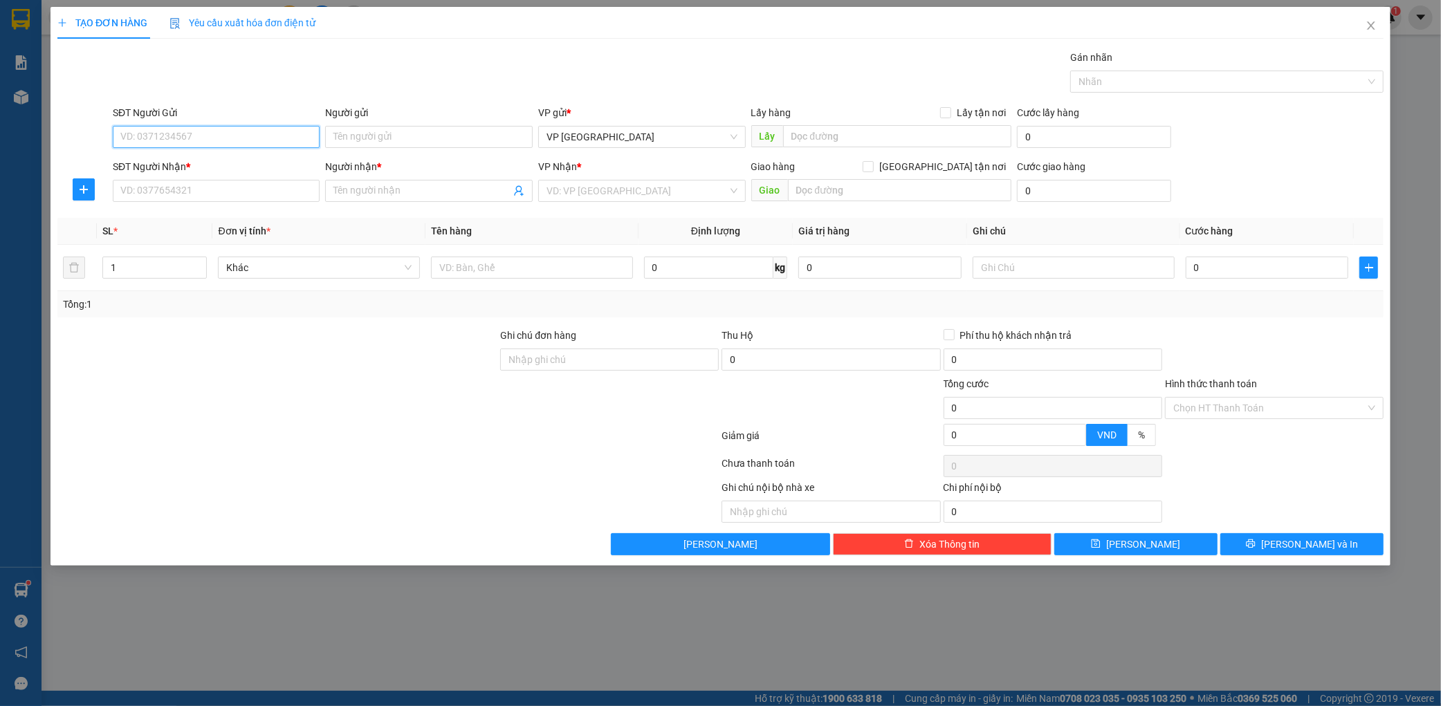
click at [185, 140] on input "SĐT Người Gửi" at bounding box center [217, 137] width 208 height 22
type input "0971471895"
click at [233, 195] on input "SĐT Người Nhận *" at bounding box center [217, 191] width 208 height 22
click at [233, 229] on div "0859710999 - v linh" at bounding box center [217, 219] width 208 height 22
type input "0859710999"
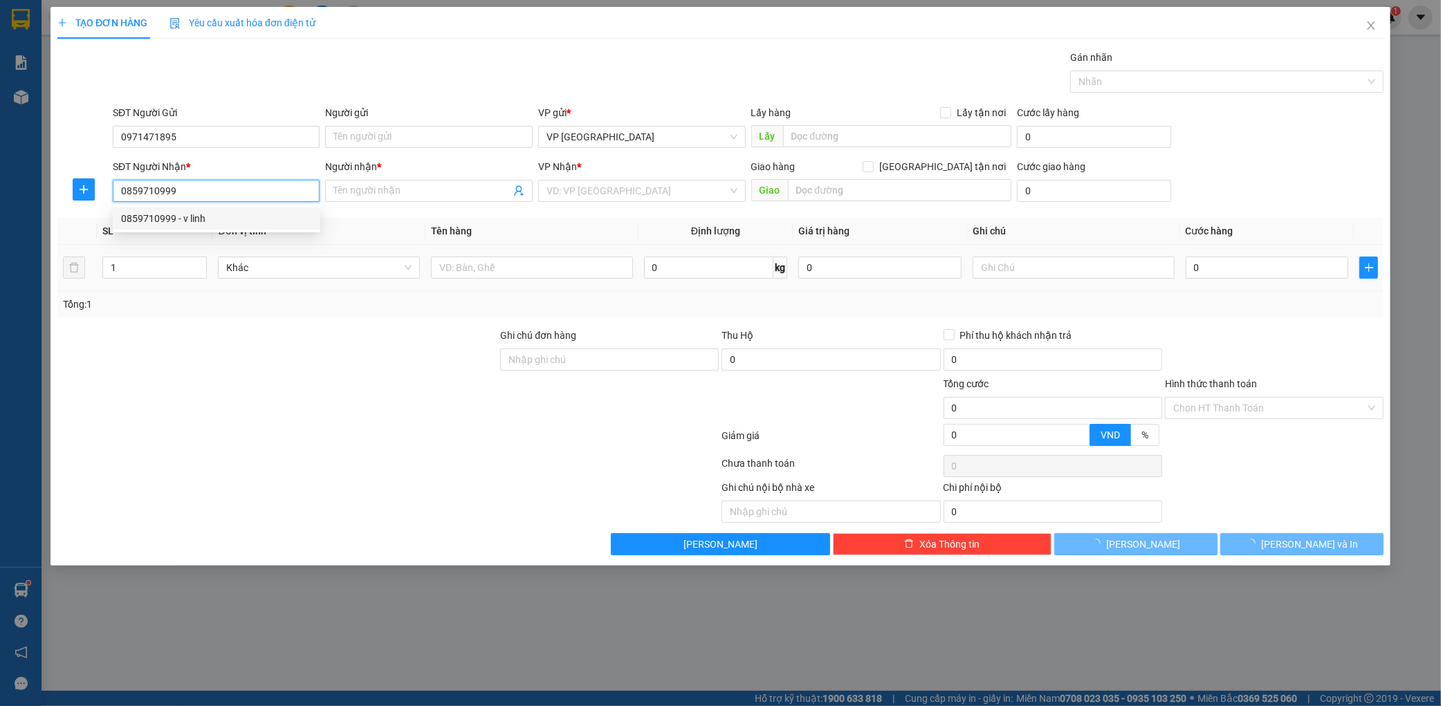
type input "v linh"
type input "ky hoa"
type input "0859710999"
click at [502, 284] on td at bounding box center [531, 268] width 213 height 46
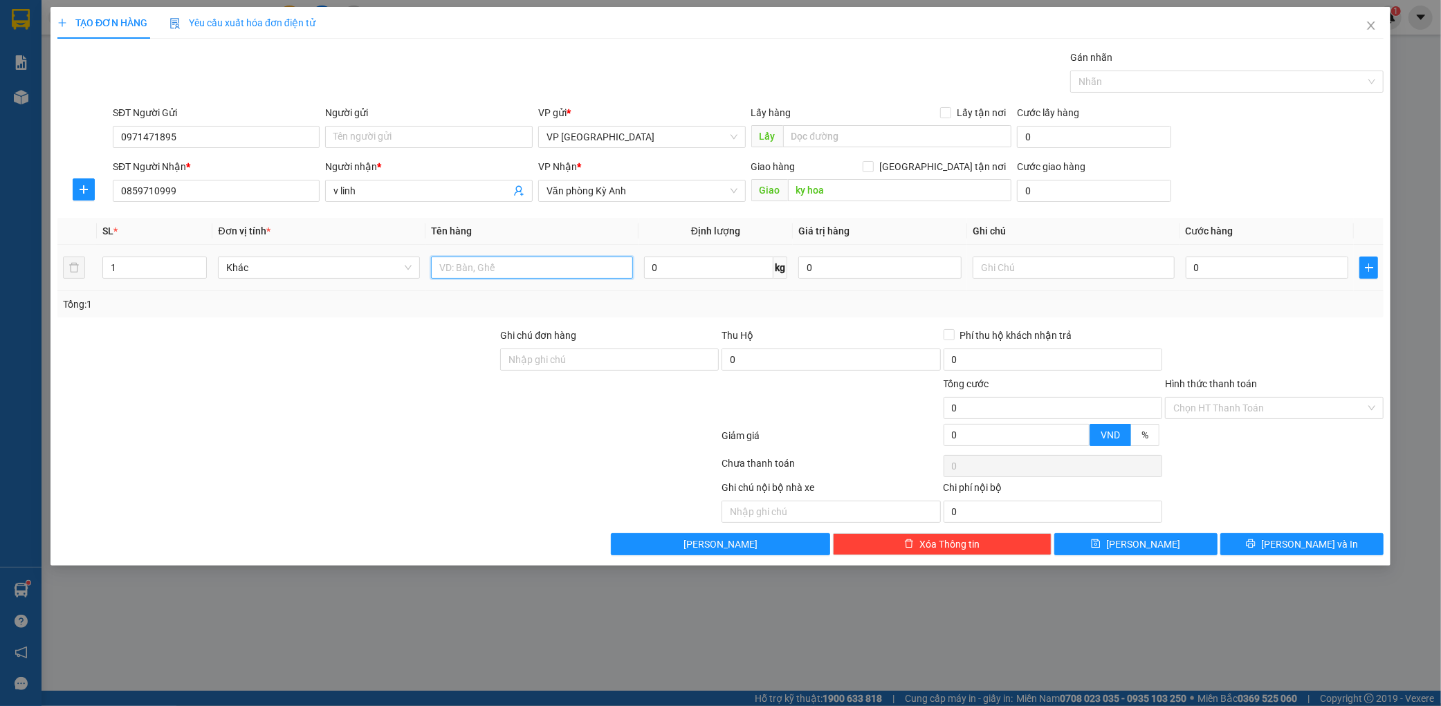
click at [507, 272] on input "text" at bounding box center [532, 268] width 202 height 22
type input "1 hộp"
click at [1253, 268] on input "0" at bounding box center [1267, 268] width 163 height 22
type input "005"
type input "5"
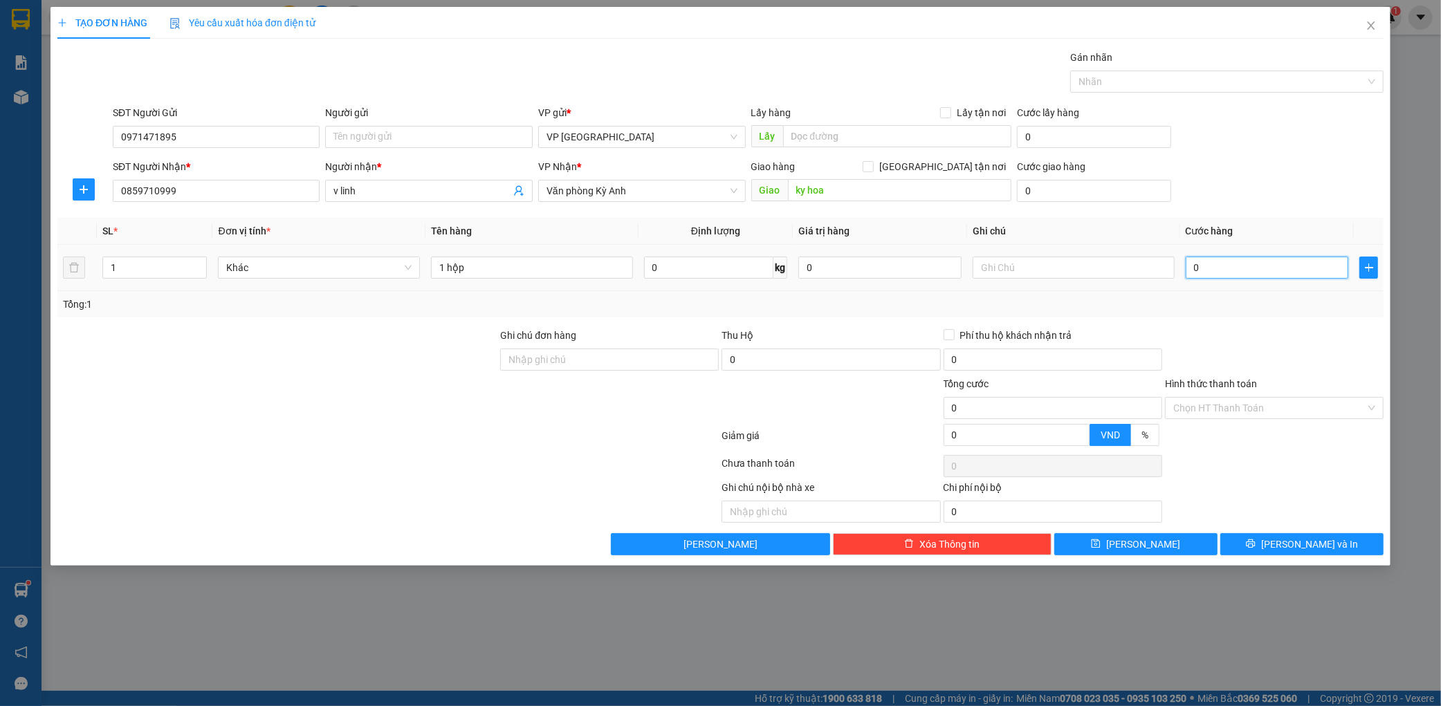
type input "5"
type input "0.050"
type input "50"
type input "00.500"
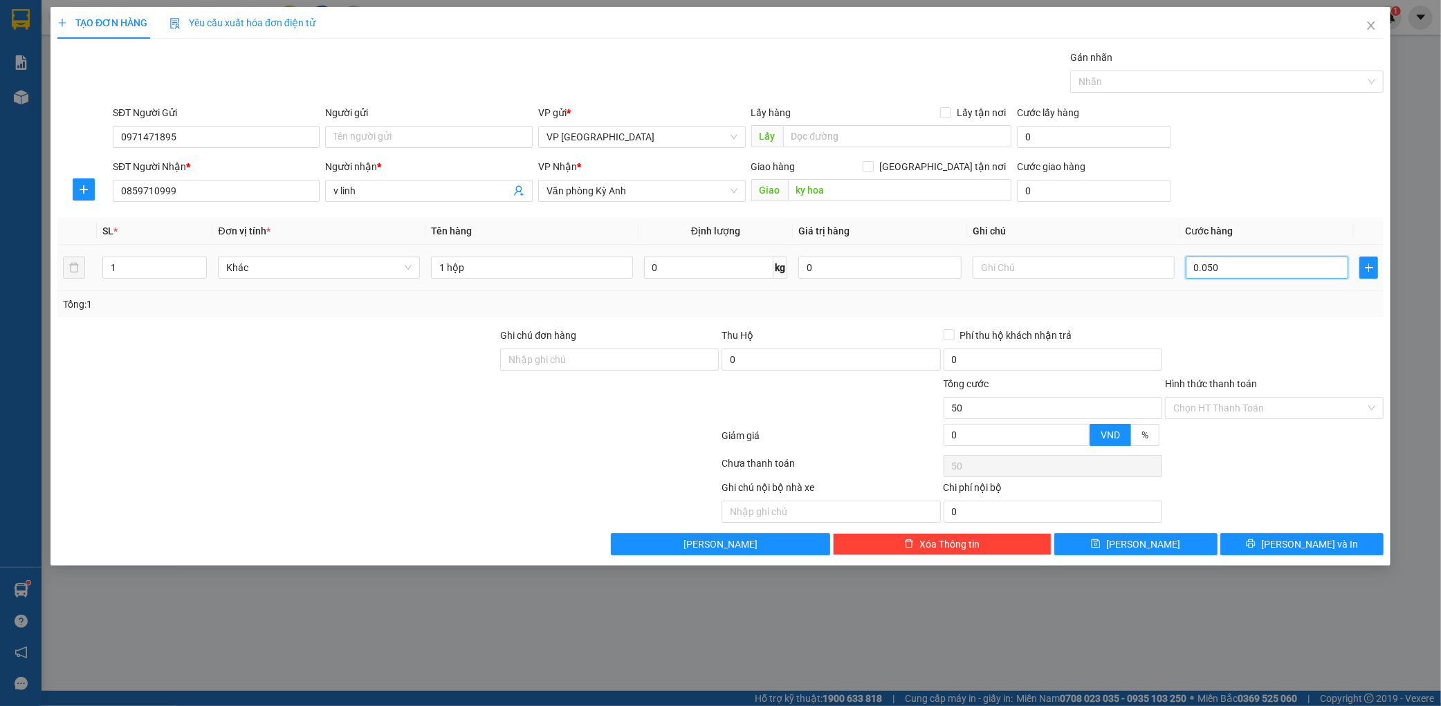
type input "500"
type input "0.005.000"
type input "5.000"
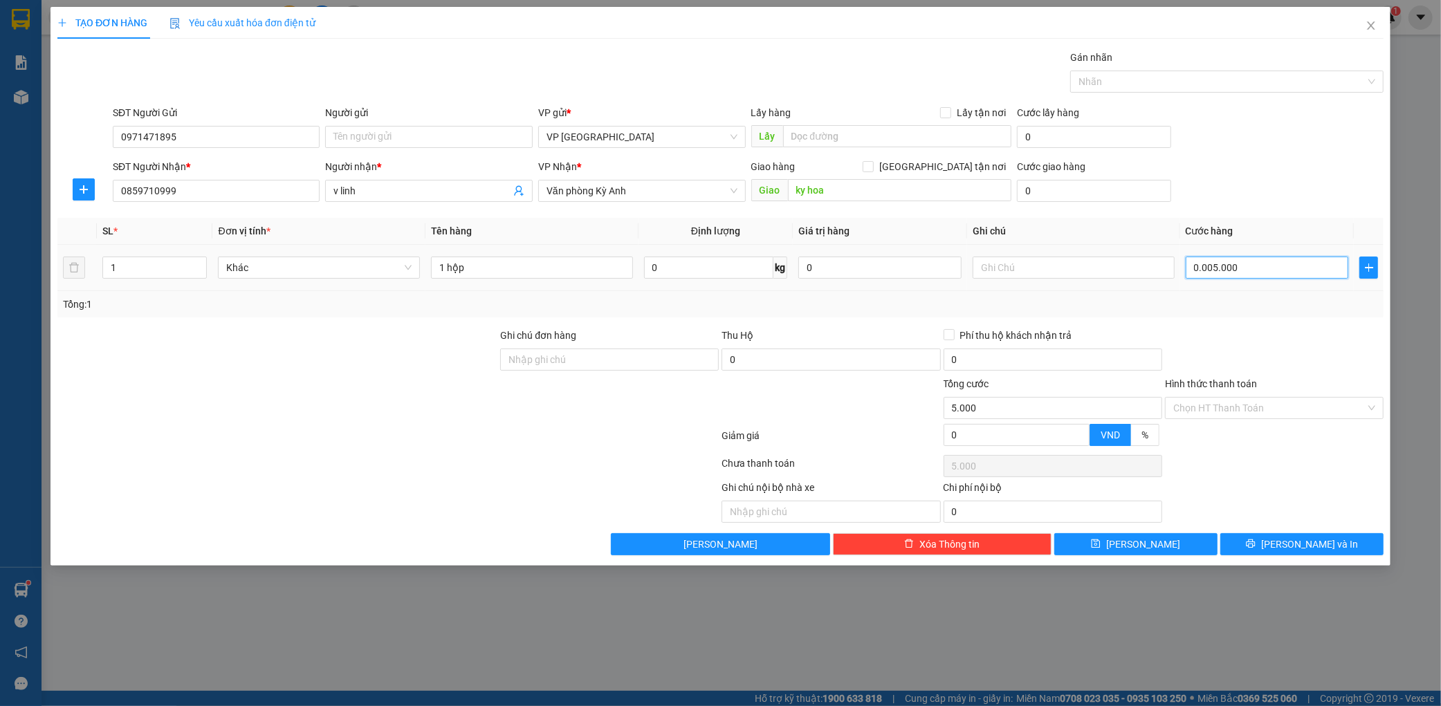
type input "000.050.000"
type input "50.000"
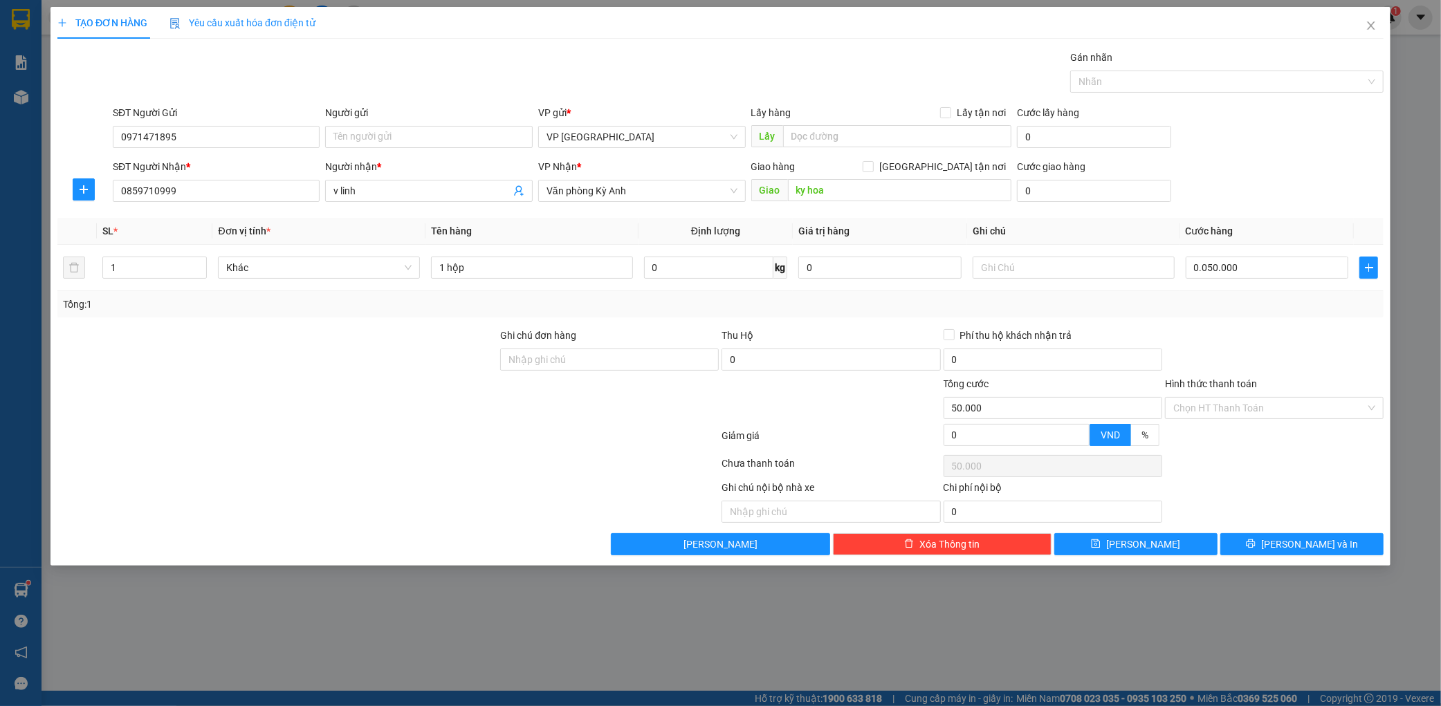
type input "50.000"
click at [1285, 533] on div "Transit Pickup Surcharge Ids Transit Deliver Surcharge Ids Transit Deliver Surc…" at bounding box center [720, 303] width 1326 height 506
drag, startPoint x: 1263, startPoint y: 523, endPoint x: 1281, endPoint y: 551, distance: 32.6
click at [1263, 530] on div "Transit Pickup Surcharge Ids Transit Deliver Surcharge Ids Transit Deliver Surc…" at bounding box center [720, 303] width 1326 height 506
click at [1256, 550] on span "printer" at bounding box center [1251, 544] width 10 height 11
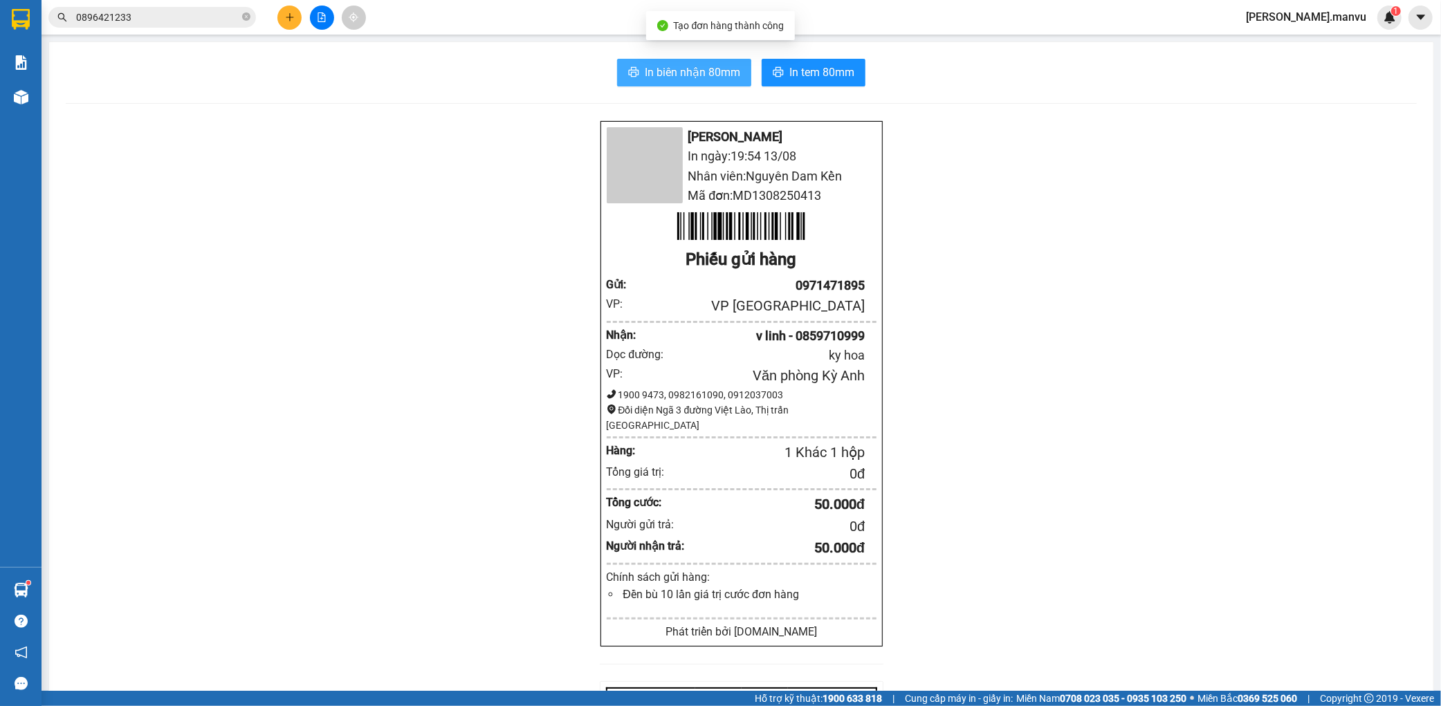
click at [711, 76] on span "In biên nhận 80mm" at bounding box center [692, 72] width 95 height 17
